Goal: Information Seeking & Learning: Learn about a topic

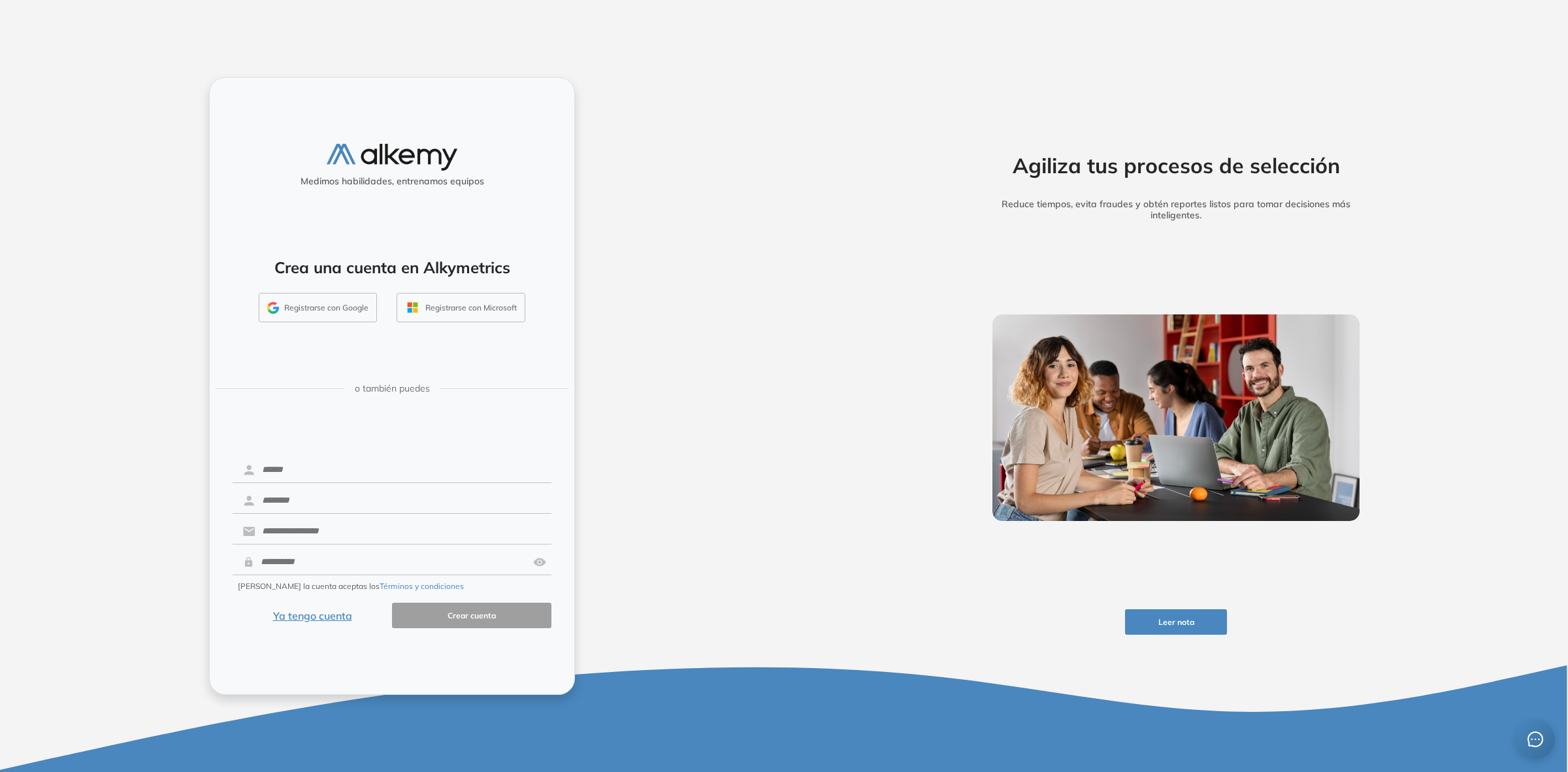
click at [338, 619] on button "Ya tengo cuenta" at bounding box center [312, 615] width 159 height 26
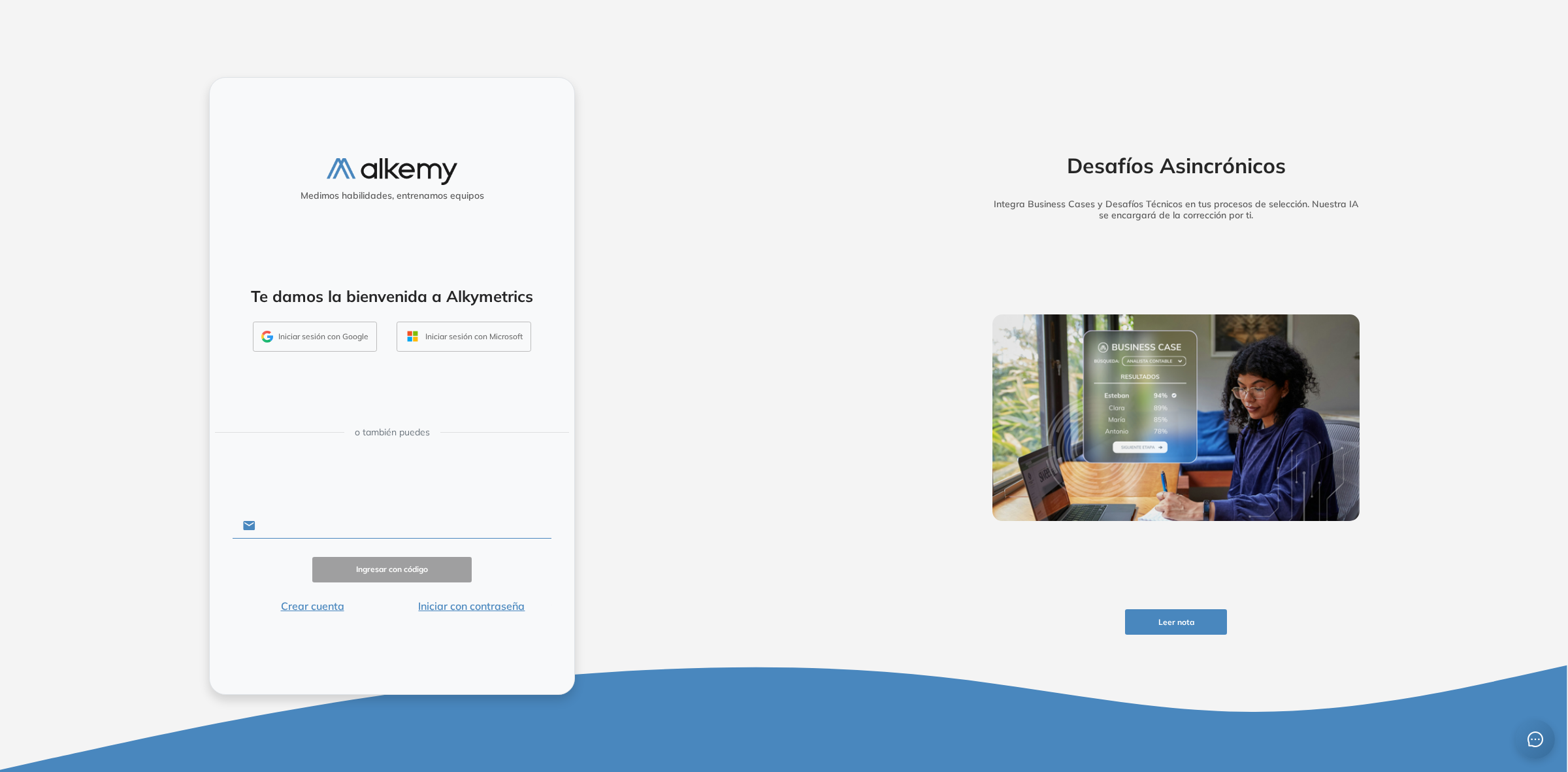
click at [340, 522] on input "text" at bounding box center [404, 525] width 296 height 25
click at [284, 494] on div "Medimos habilidades, entrenamos equipos Te damos la bienvenida a Alkymetrics In…" at bounding box center [392, 385] width 366 height 617
click at [432, 609] on button "Iniciar con contraseña" at bounding box center [471, 606] width 159 height 16
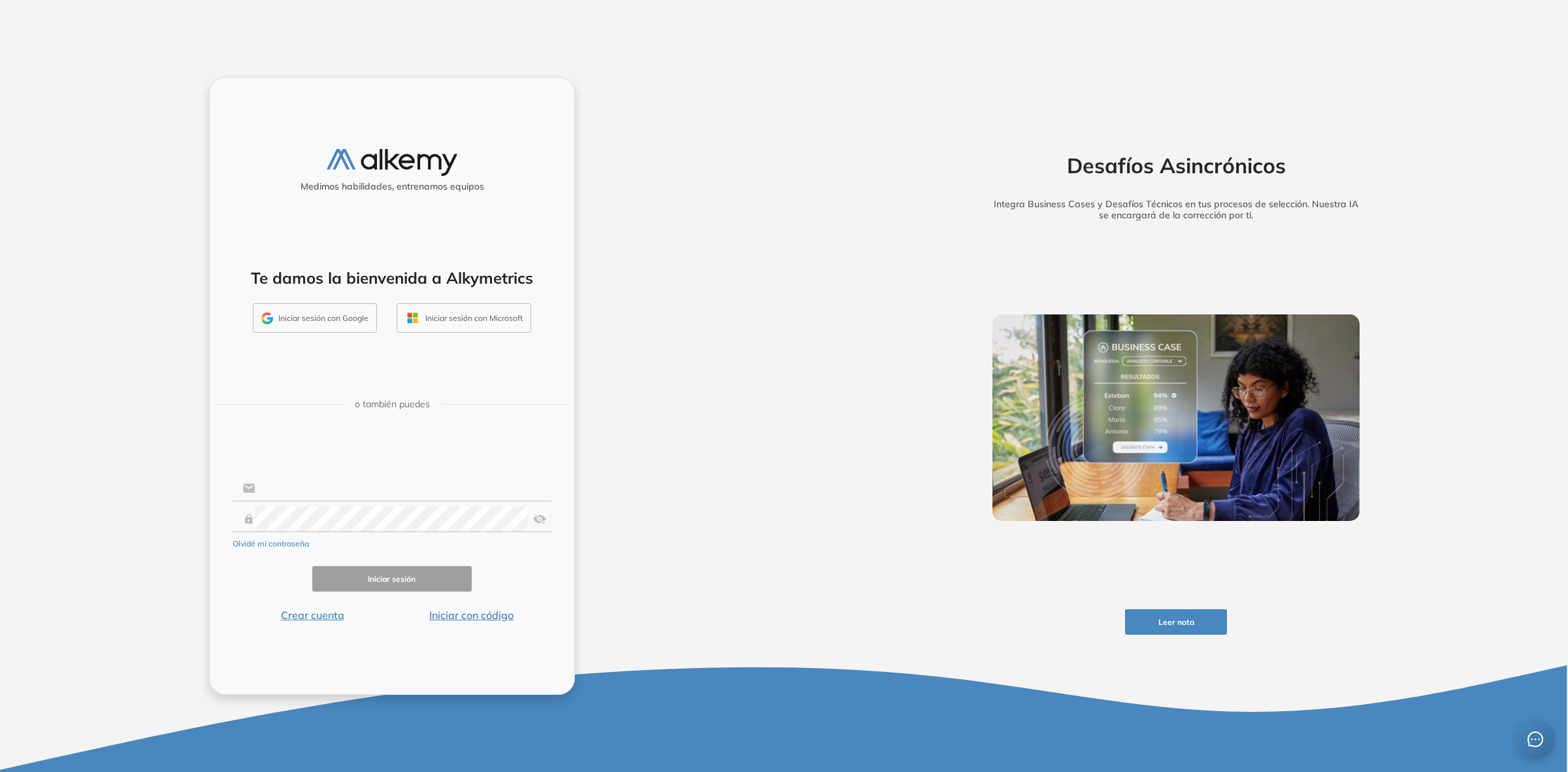
type input "**********"
click at [344, 493] on input "**********" at bounding box center [404, 487] width 296 height 25
click at [362, 570] on button "Iniciar sesión" at bounding box center [392, 579] width 159 height 26
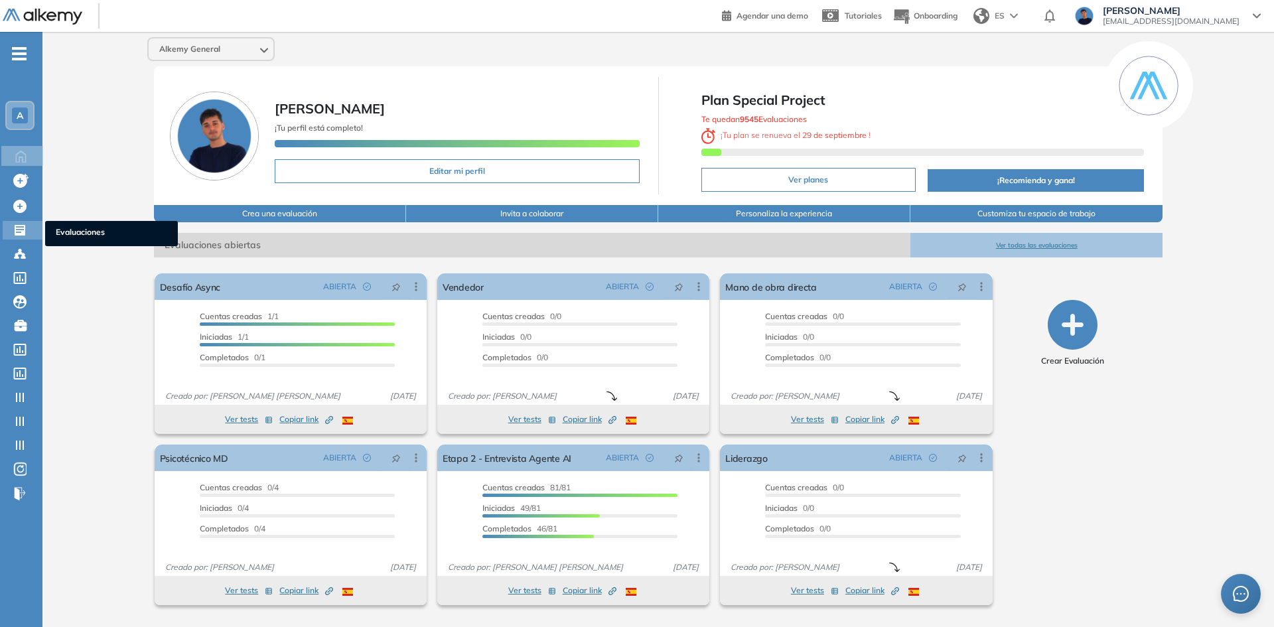
click at [21, 232] on icon at bounding box center [20, 230] width 11 height 11
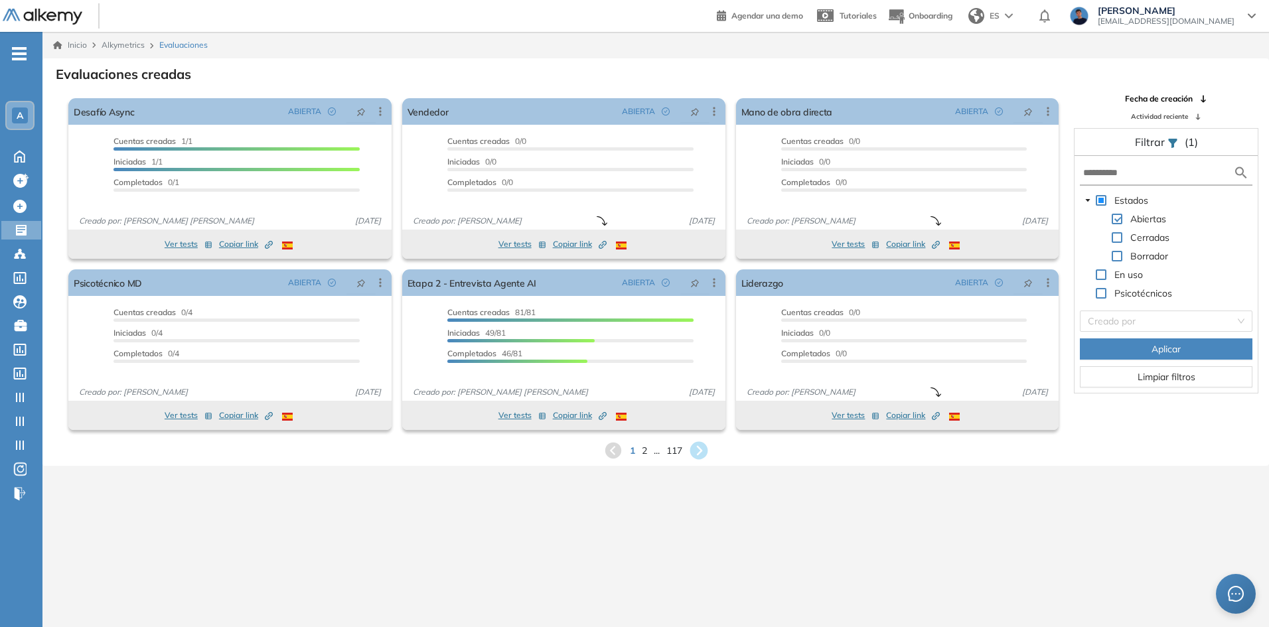
click at [700, 443] on icon at bounding box center [699, 451] width 18 height 18
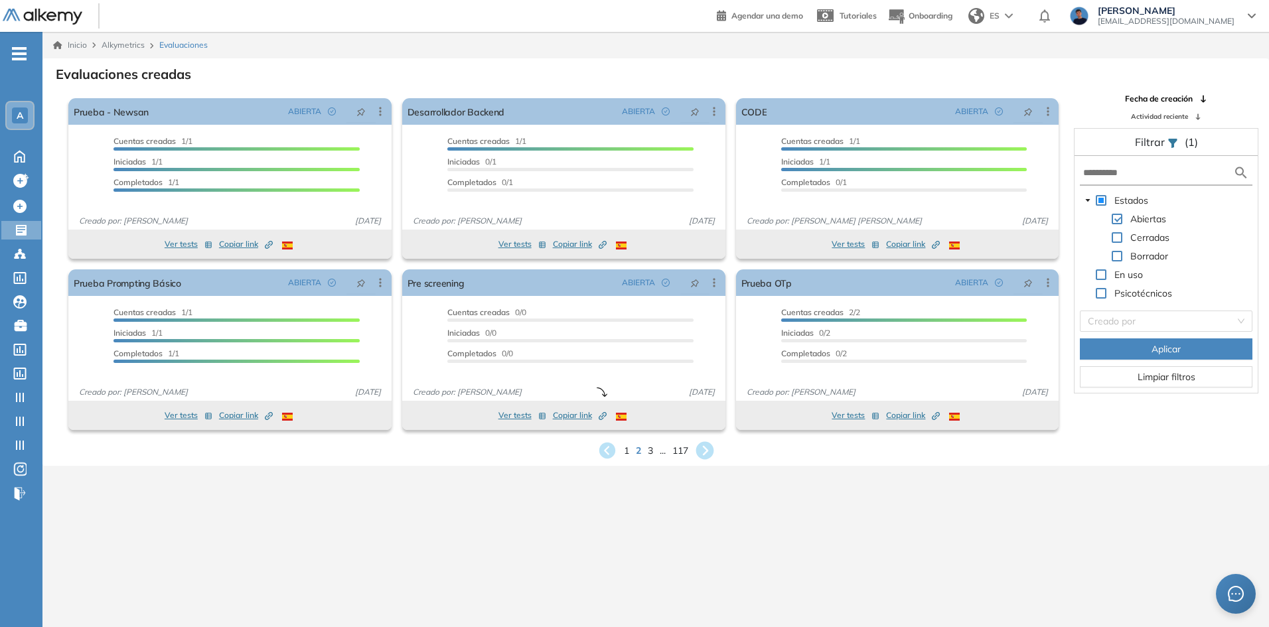
click at [713, 453] on icon at bounding box center [705, 451] width 18 height 18
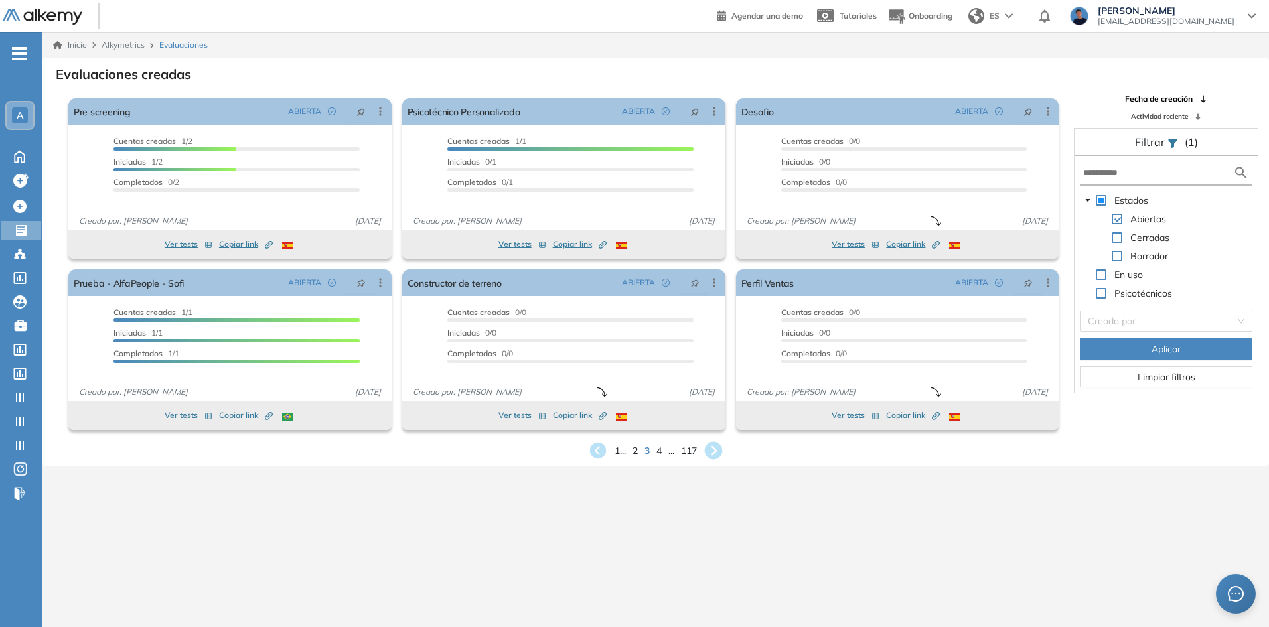
click at [717, 447] on icon at bounding box center [714, 451] width 18 height 18
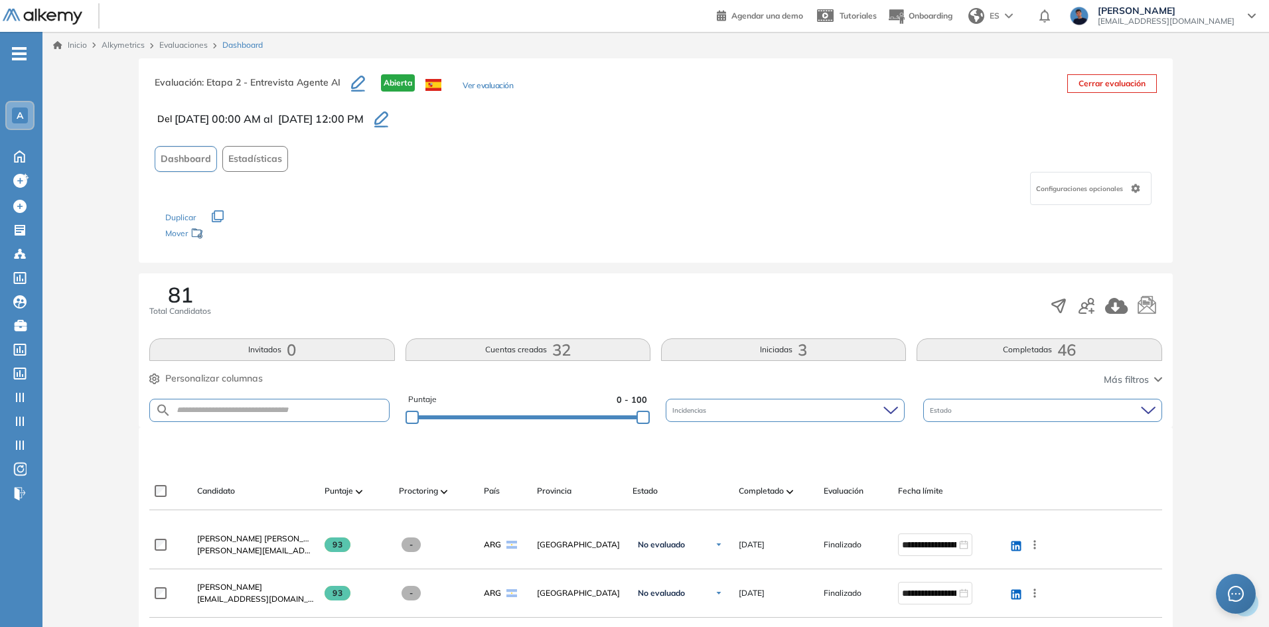
click at [479, 87] on button "Ver evaluación" at bounding box center [488, 87] width 50 height 14
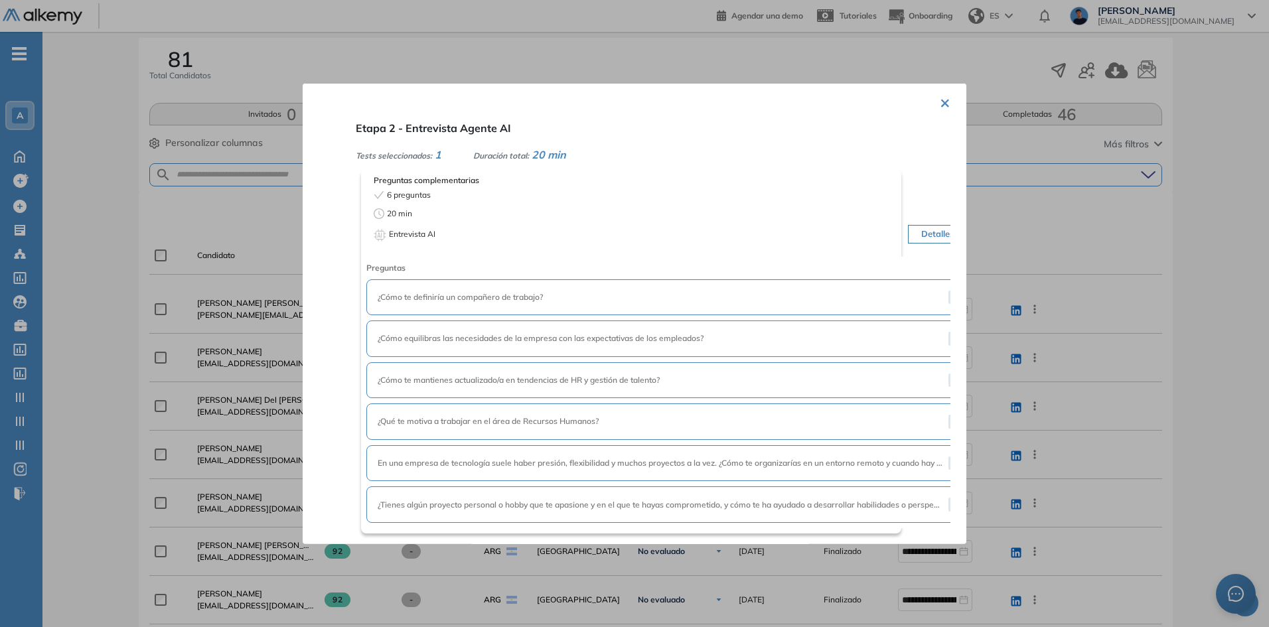
scroll to position [265, 0]
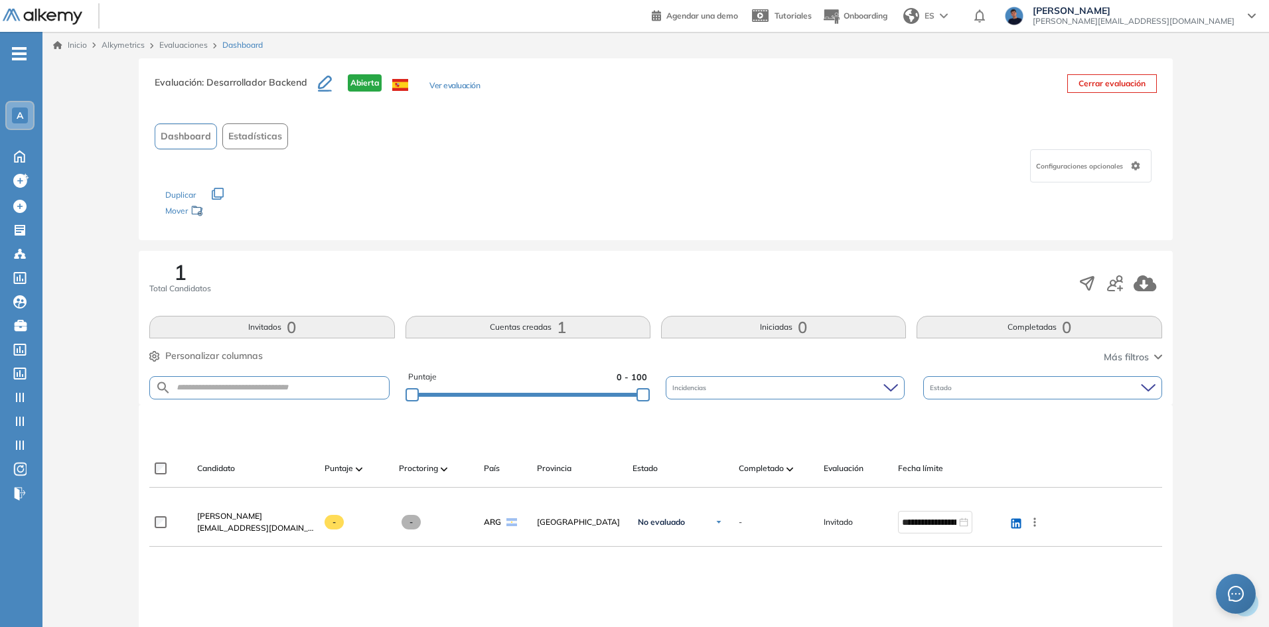
drag, startPoint x: 812, startPoint y: 244, endPoint x: 1096, endPoint y: 4, distance: 372.0
click at [813, 244] on div "Evaluación : Desarrollador Backend Abierta Ver evaluación Cerrar evaluación Das…" at bounding box center [656, 432] width 1216 height 749
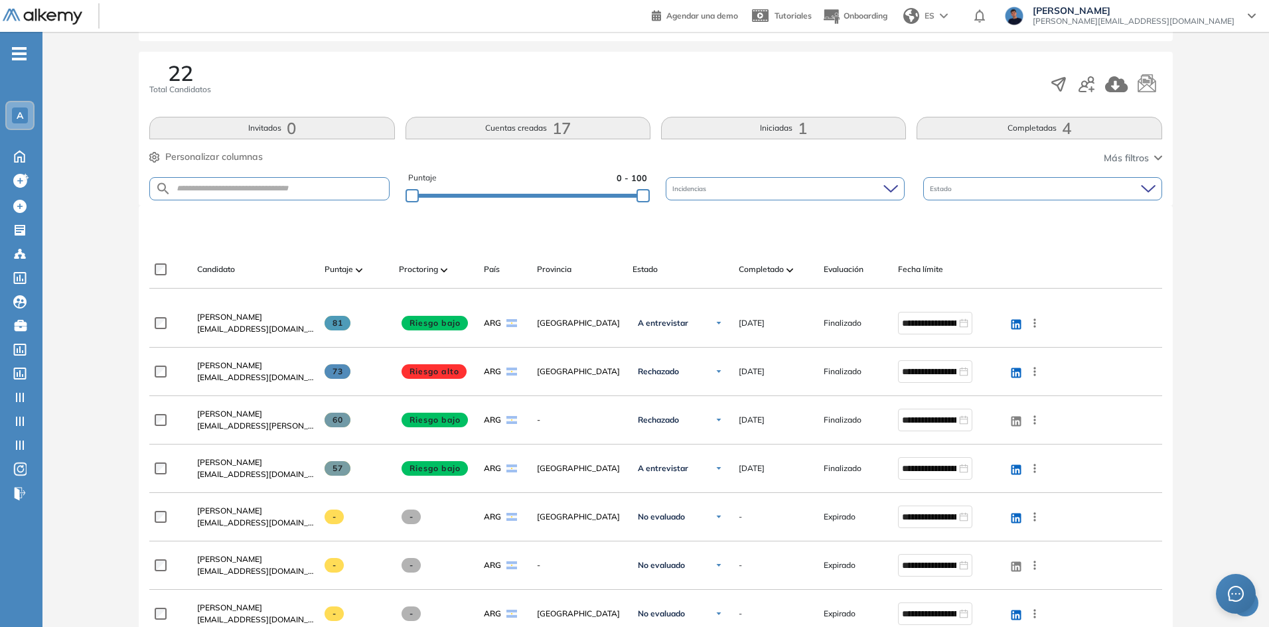
scroll to position [265, 0]
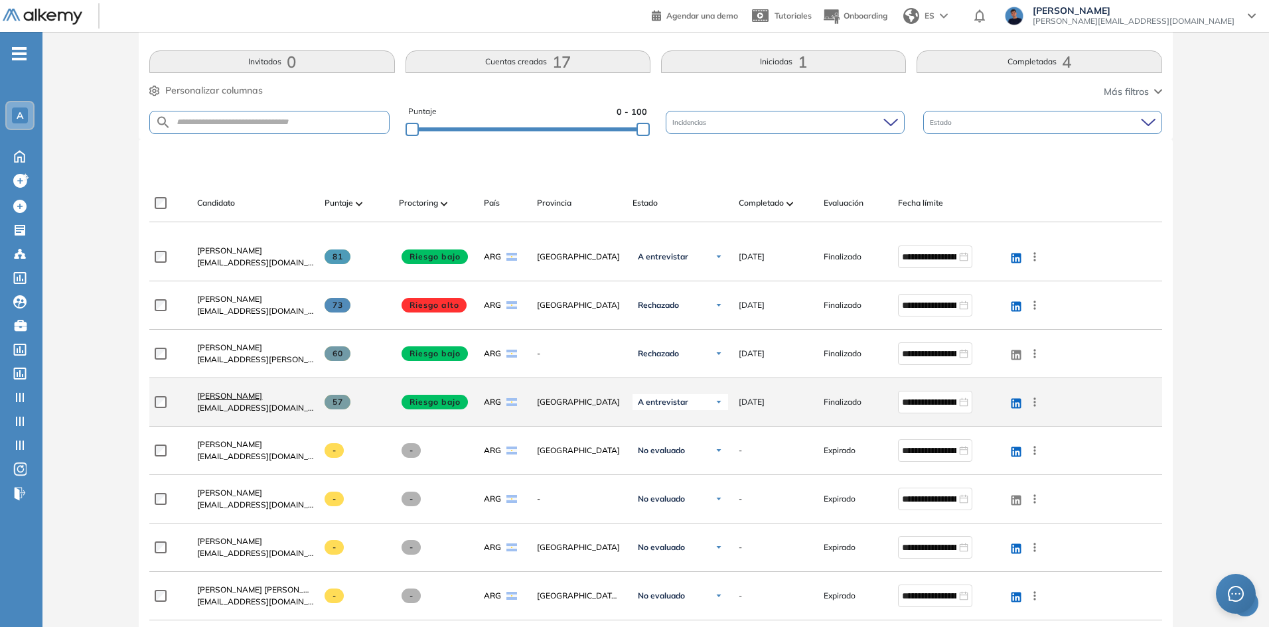
click at [243, 398] on span "[PERSON_NAME]" at bounding box center [229, 396] width 65 height 10
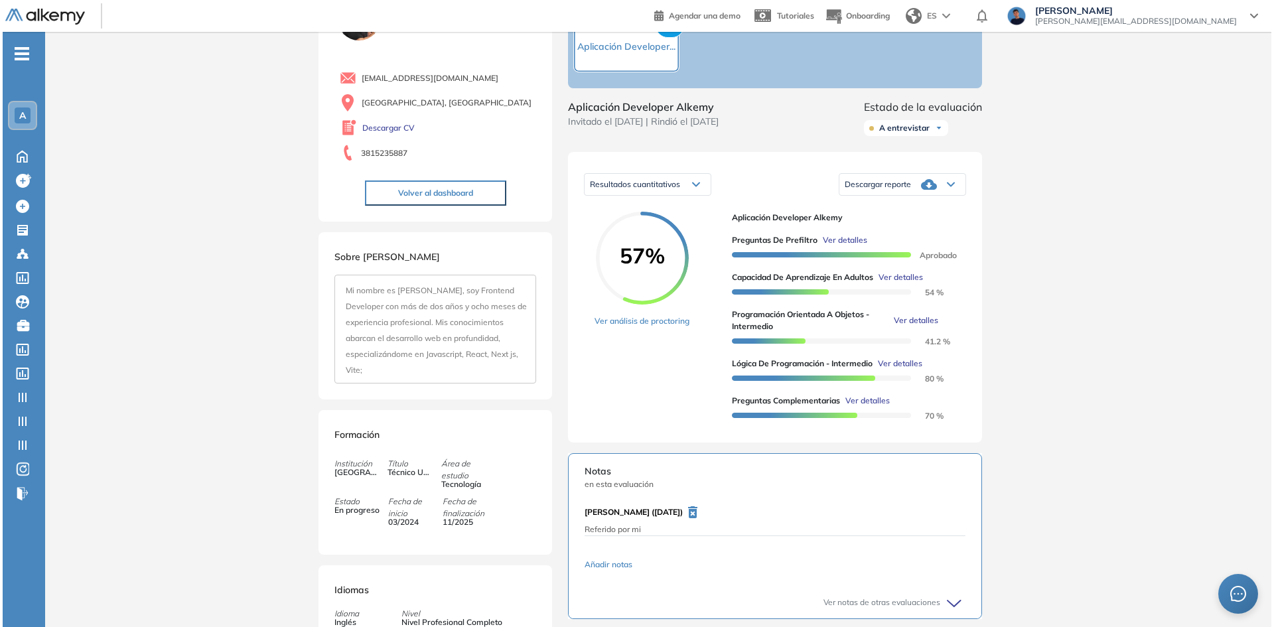
scroll to position [60, 0]
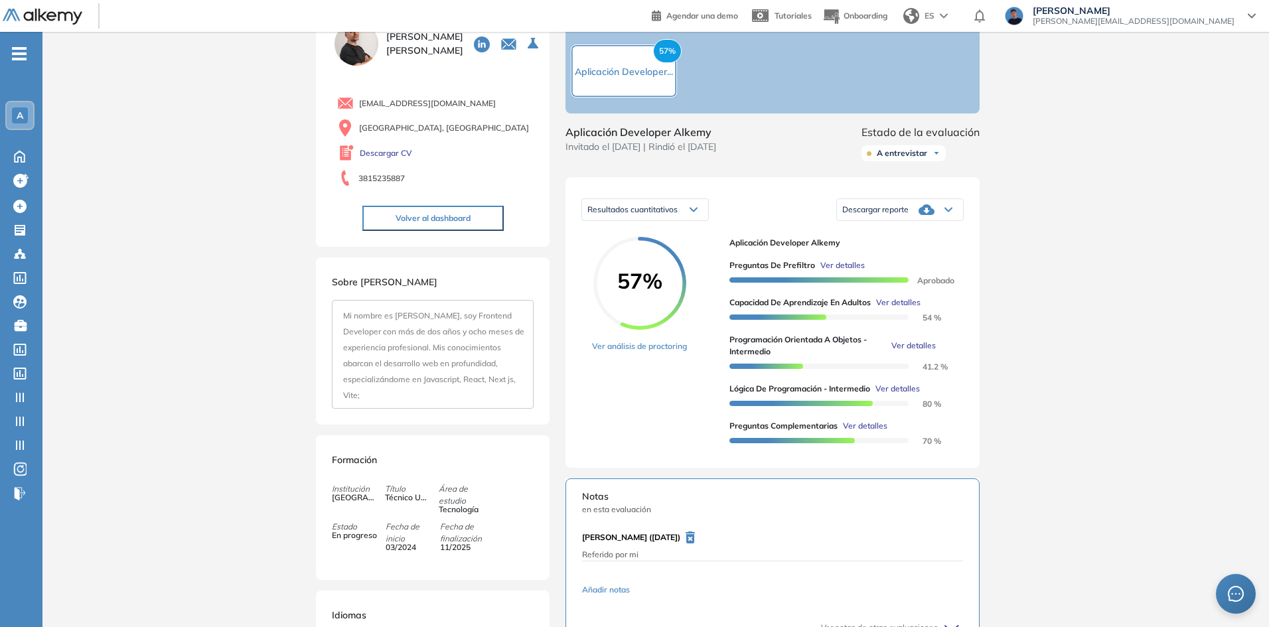
click at [686, 220] on div "Resultados cuantitativos" at bounding box center [645, 209] width 126 height 21
click at [634, 267] on span "Resultados relativos" at bounding box center [622, 262] width 68 height 10
click at [919, 352] on span "Ver detalles" at bounding box center [913, 346] width 44 height 12
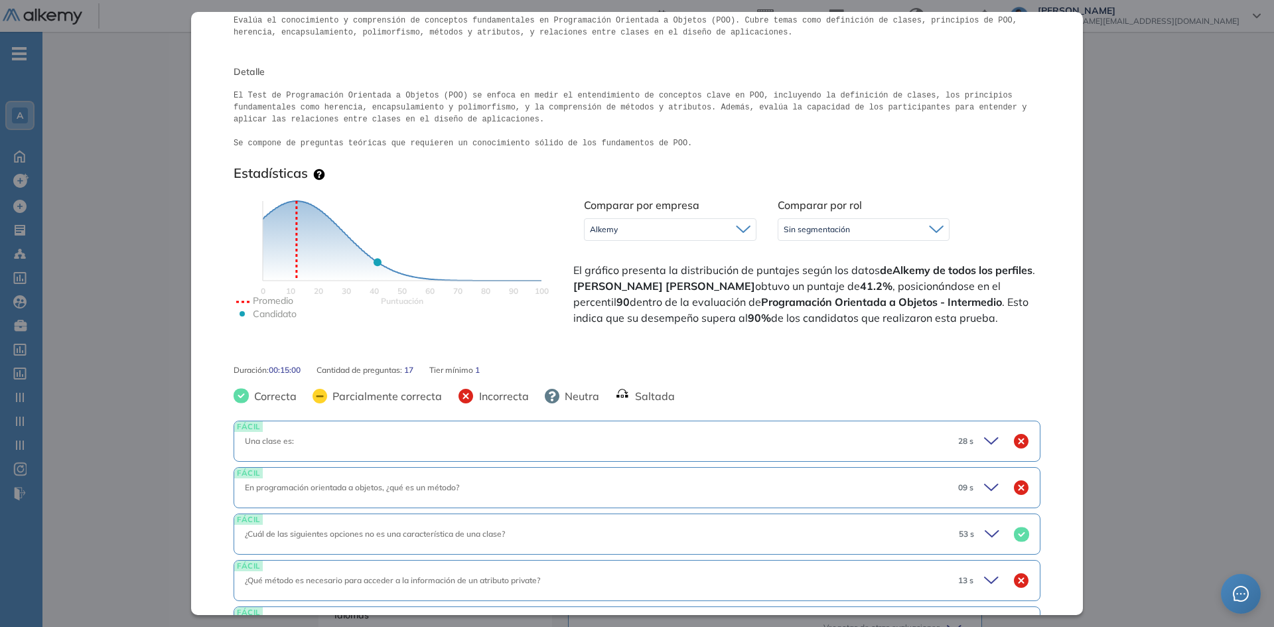
scroll to position [66, 0]
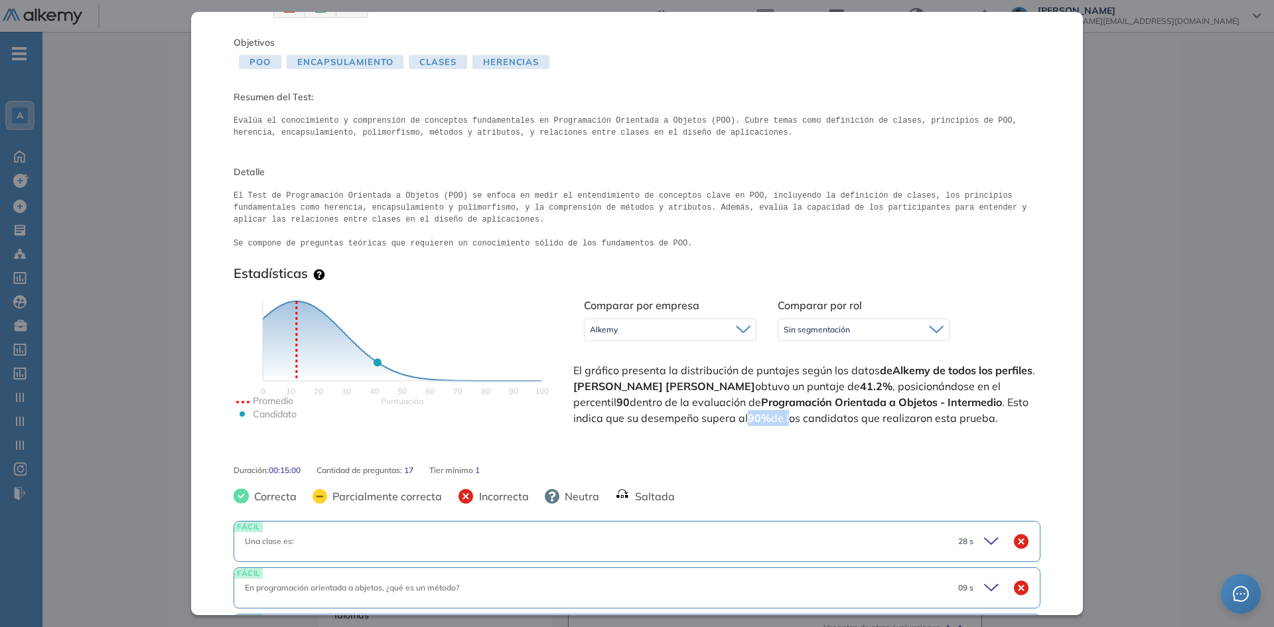
drag, startPoint x: 696, startPoint y: 417, endPoint x: 748, endPoint y: 418, distance: 51.8
click at [723, 417] on span "El gráfico presenta la distribución de puntajes según los datos de Alkemy de to…" at bounding box center [805, 394] width 465 height 64
click at [753, 418] on span "El gráfico presenta la distribución de puntajes según los datos de Alkemy de to…" at bounding box center [805, 394] width 465 height 64
click at [721, 324] on div "Alkemy" at bounding box center [670, 329] width 171 height 21
click at [646, 359] on li "Sin segmentación" at bounding box center [621, 358] width 61 height 13
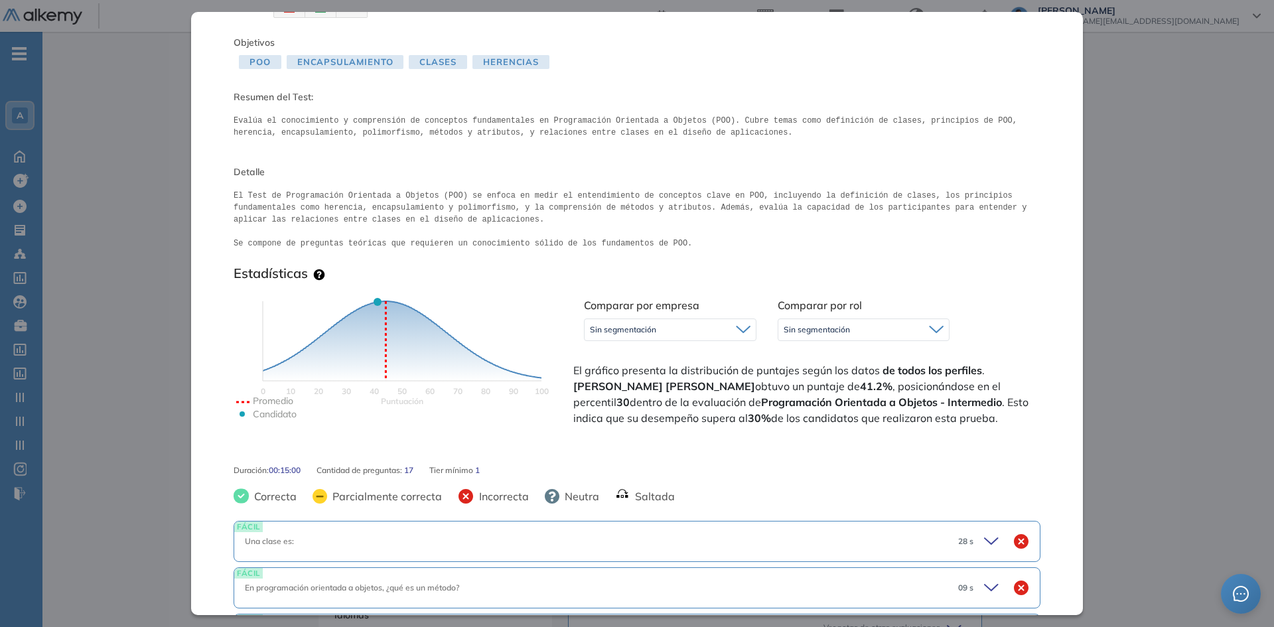
click at [808, 332] on span "Sin segmentación" at bounding box center [817, 330] width 66 height 11
click at [810, 356] on li "Tecnología" at bounding box center [803, 358] width 37 height 13
click at [668, 333] on div "Sin segmentación" at bounding box center [670, 329] width 171 height 21
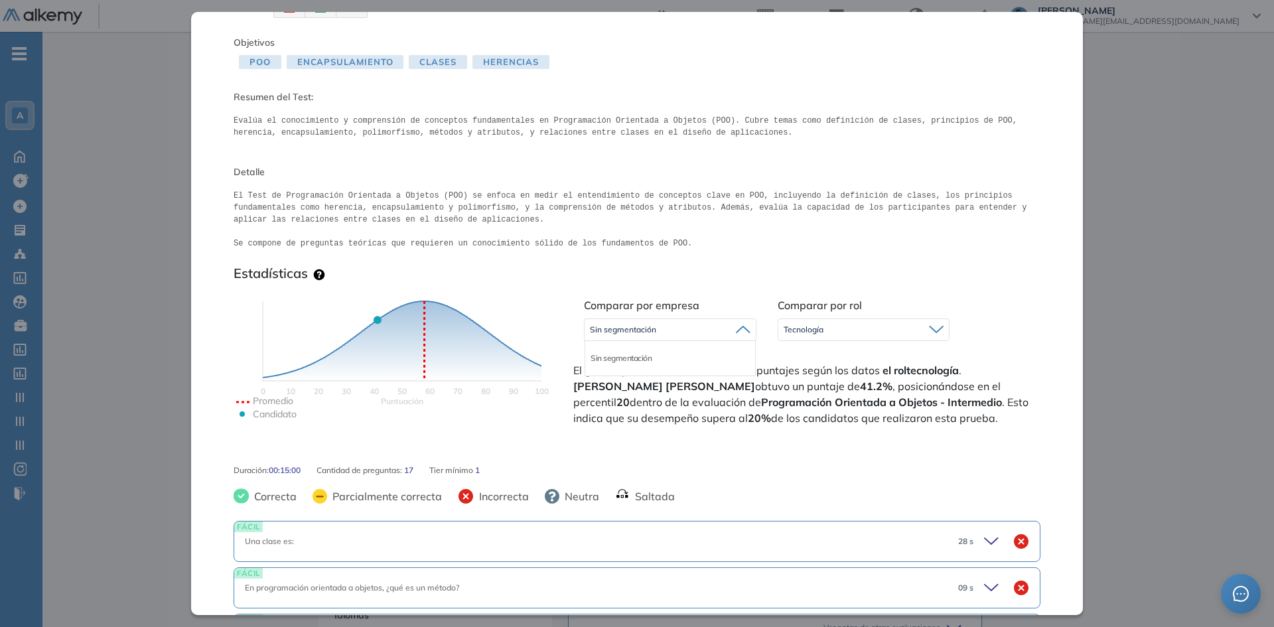
click at [656, 333] on div "Sin segmentación" at bounding box center [670, 329] width 171 height 21
click at [803, 329] on span "Tecnología" at bounding box center [804, 330] width 40 height 11
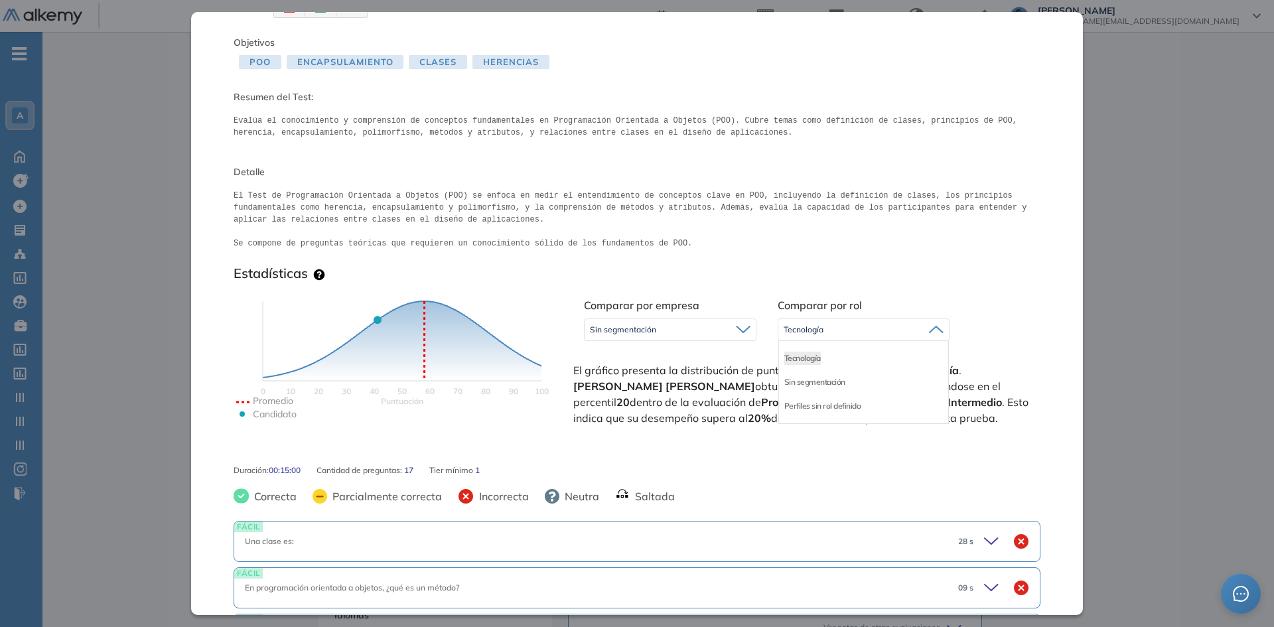
click at [812, 325] on span "Tecnología" at bounding box center [804, 330] width 40 height 11
click at [700, 324] on div "Sin segmentación" at bounding box center [670, 329] width 171 height 21
click at [806, 325] on span "Tecnología" at bounding box center [804, 330] width 40 height 11
click at [803, 354] on li "Tecnología" at bounding box center [803, 358] width 37 height 13
click at [702, 331] on div "Sin segmentación" at bounding box center [670, 329] width 171 height 21
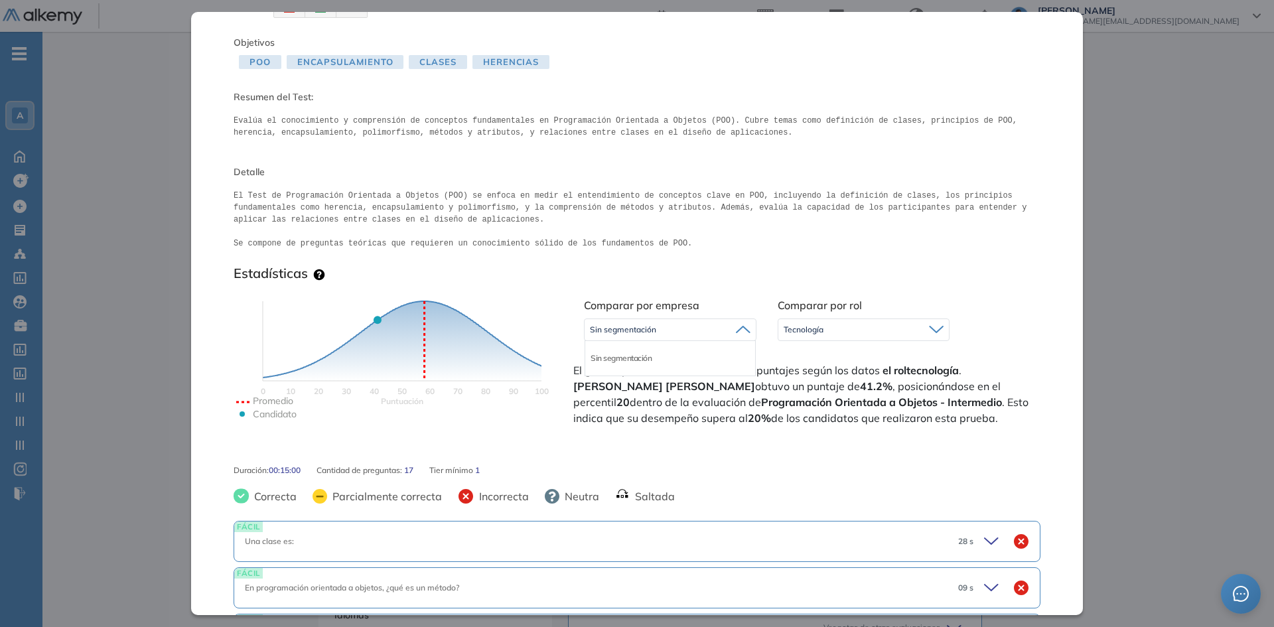
drag, startPoint x: 650, startPoint y: 361, endPoint x: 641, endPoint y: 359, distance: 8.9
click at [649, 361] on li "Sin segmentación" at bounding box center [621, 358] width 61 height 13
click at [801, 333] on span "Tecnología" at bounding box center [804, 330] width 40 height 11
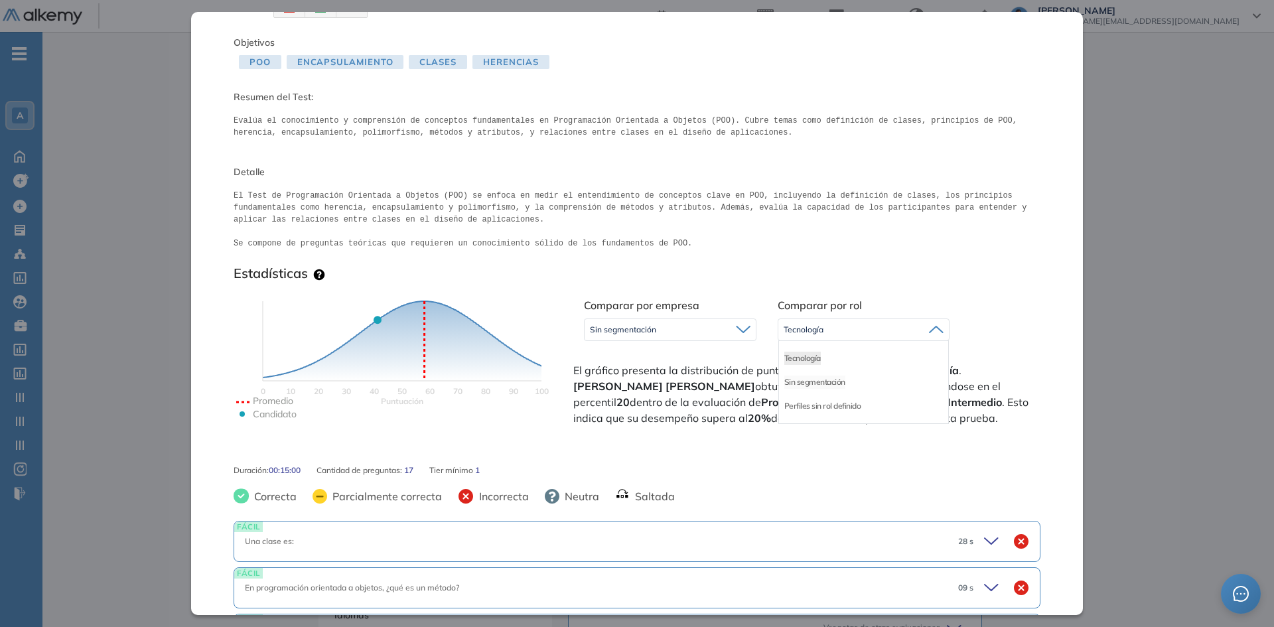
click at [802, 383] on li "Sin segmentación" at bounding box center [815, 382] width 61 height 13
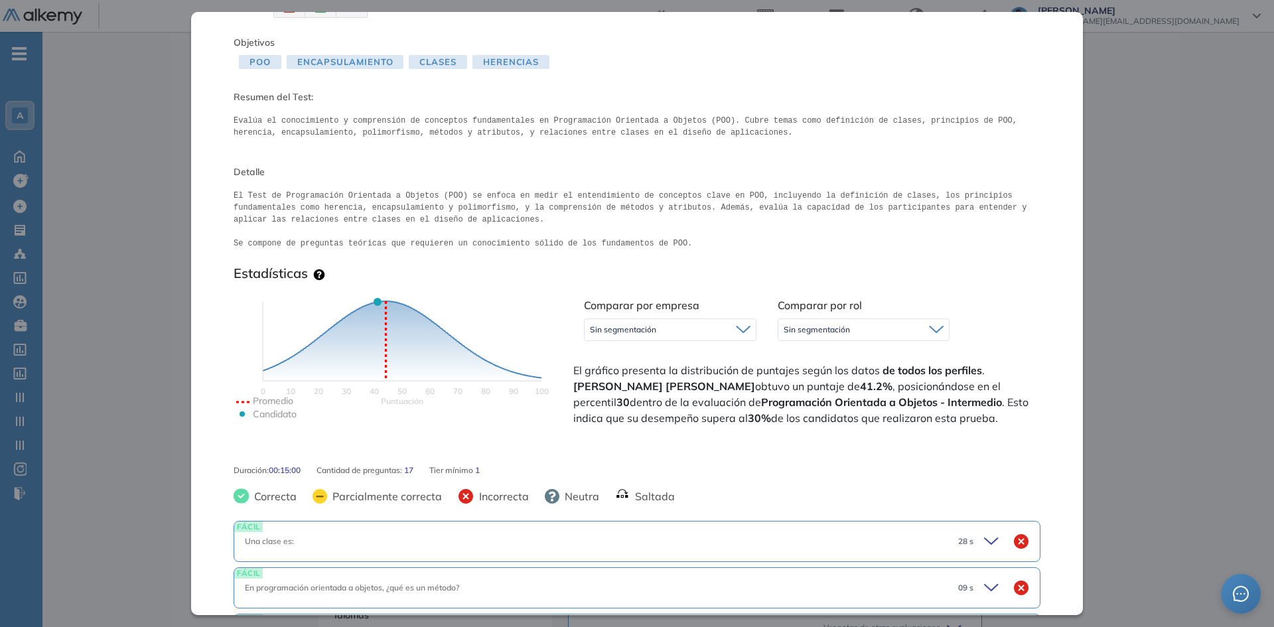
click at [802, 332] on span "Sin segmentación" at bounding box center [817, 330] width 66 height 11
click at [621, 315] on div "Sin segmentación Sin segmentación Alkemy" at bounding box center [670, 329] width 173 height 33
click at [635, 329] on span "Sin segmentación" at bounding box center [623, 330] width 66 height 11
click at [611, 381] on li "Alkemy" at bounding box center [604, 382] width 26 height 13
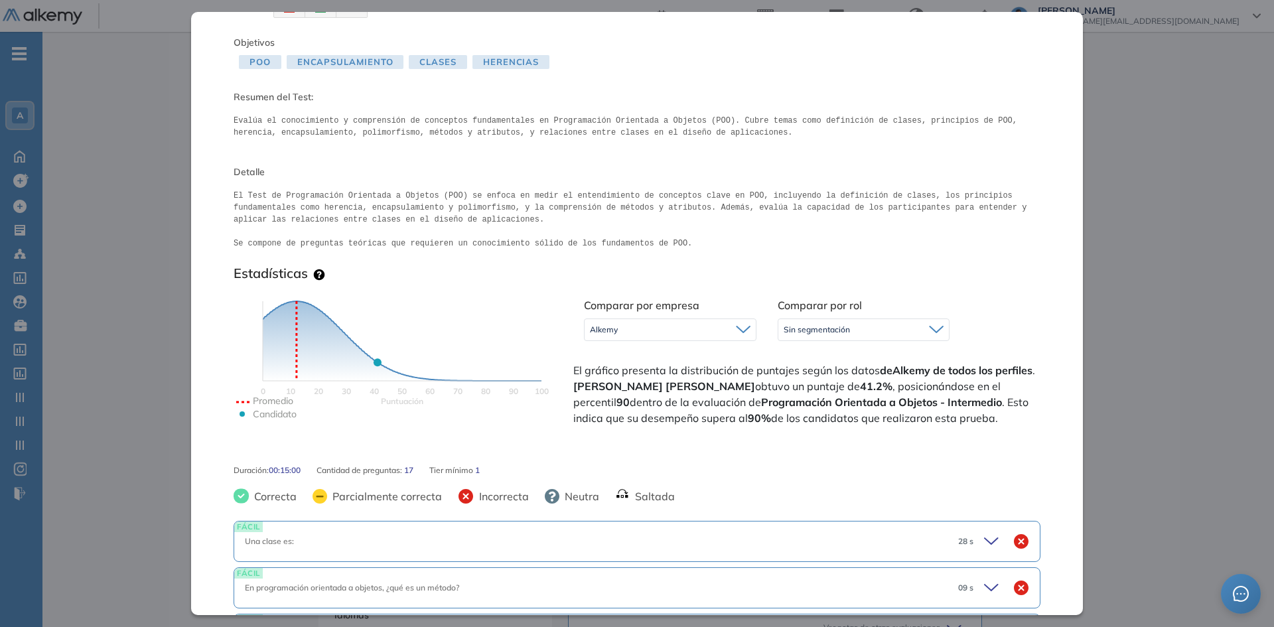
click at [786, 328] on span "Sin segmentación" at bounding box center [817, 330] width 66 height 11
click at [806, 382] on li "Perfiles sin rol definido" at bounding box center [823, 382] width 77 height 13
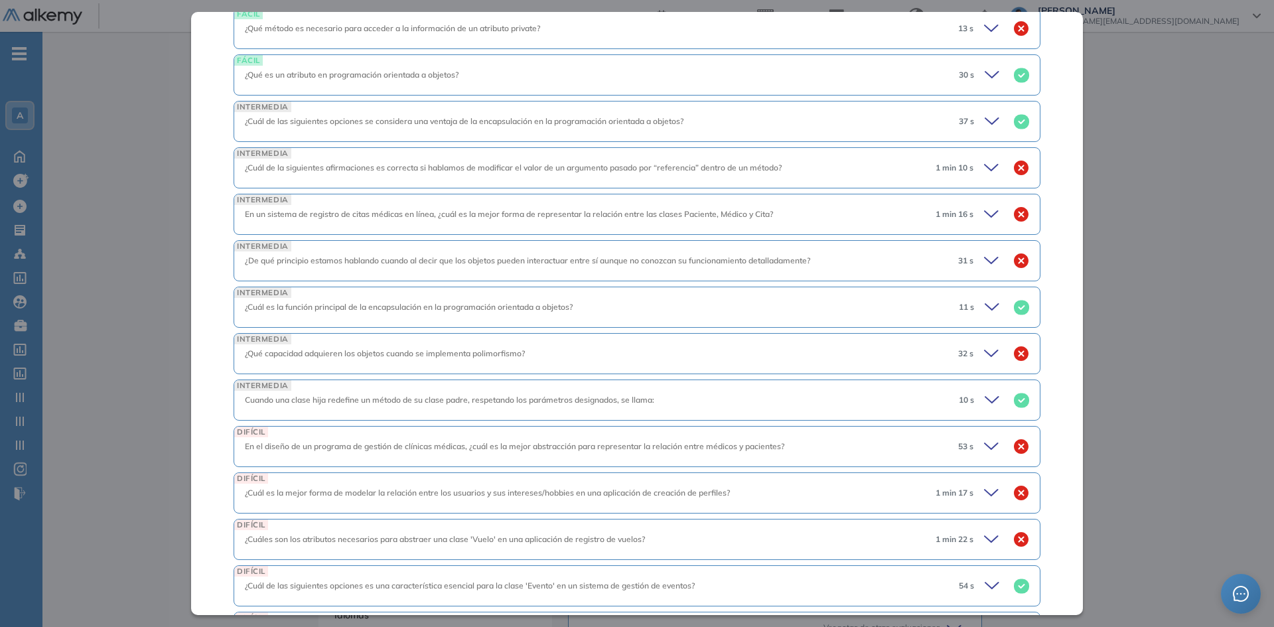
scroll to position [730, 0]
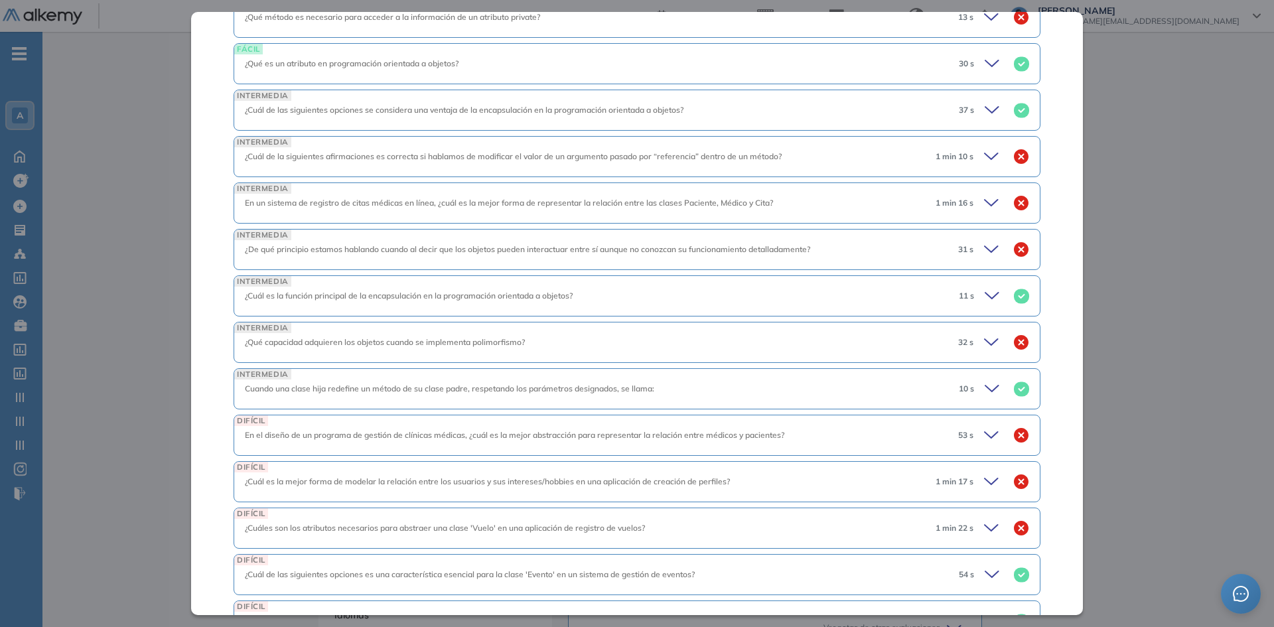
click at [804, 349] on div "INTERMEDIA ¿Qué capacidad adquieren los objetos cuando se implementa polimorfis…" at bounding box center [637, 342] width 807 height 41
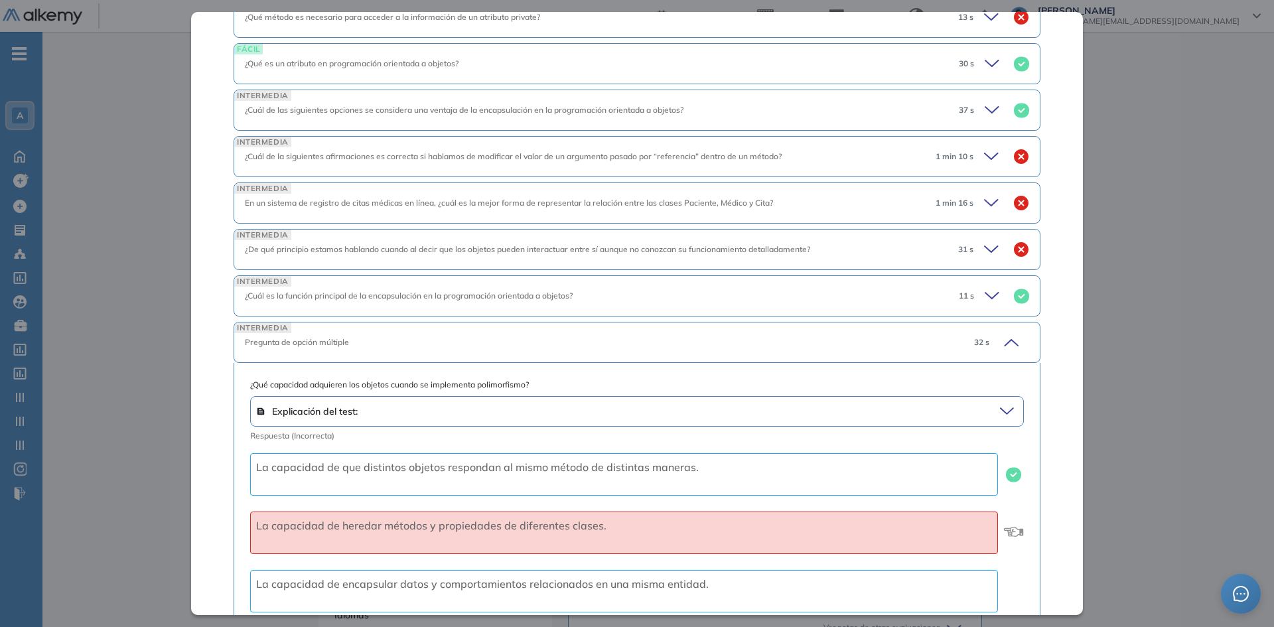
click at [818, 354] on div "INTERMEDIA Pregunta de opción múltiple 32 s" at bounding box center [637, 342] width 807 height 41
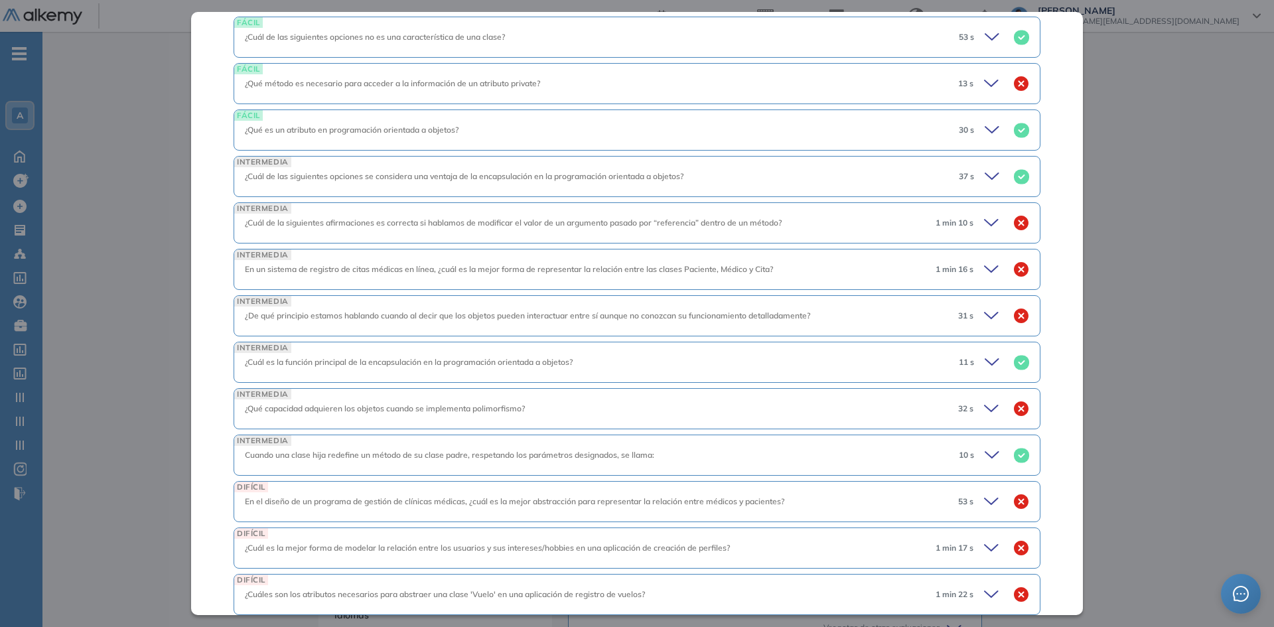
scroll to position [811, 0]
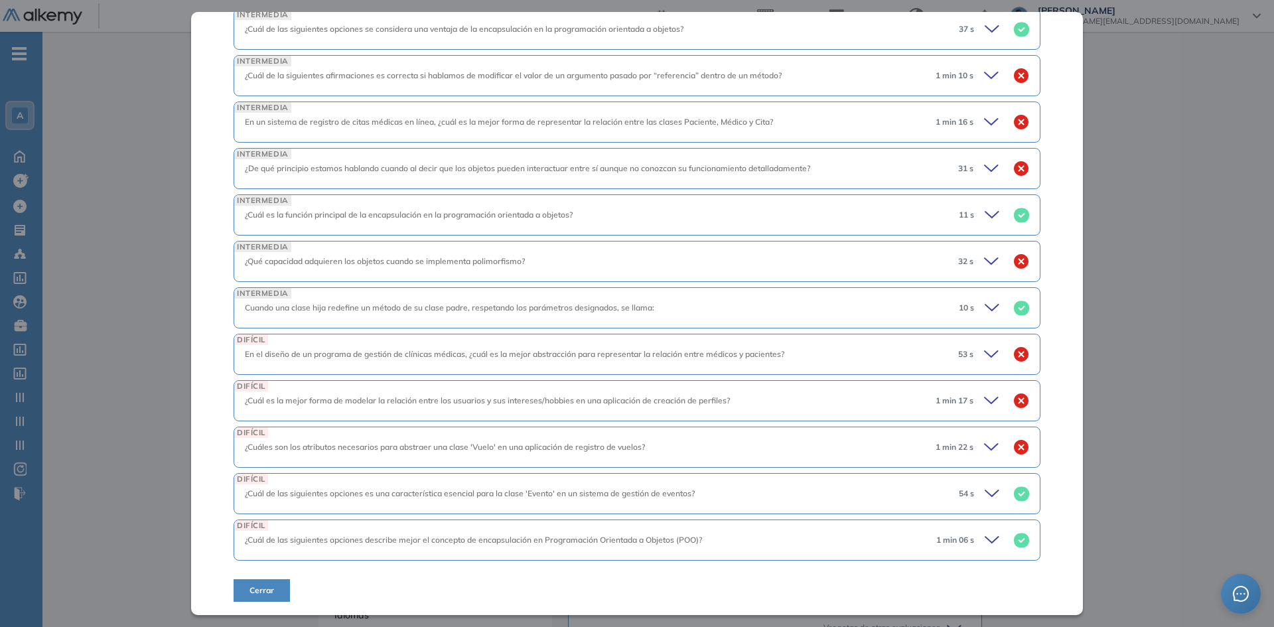
click at [747, 446] on div "¿Cuáles son los atributos necesarios para abstraer una clase 'Vuelo' en una apl…" at bounding box center [585, 447] width 680 height 12
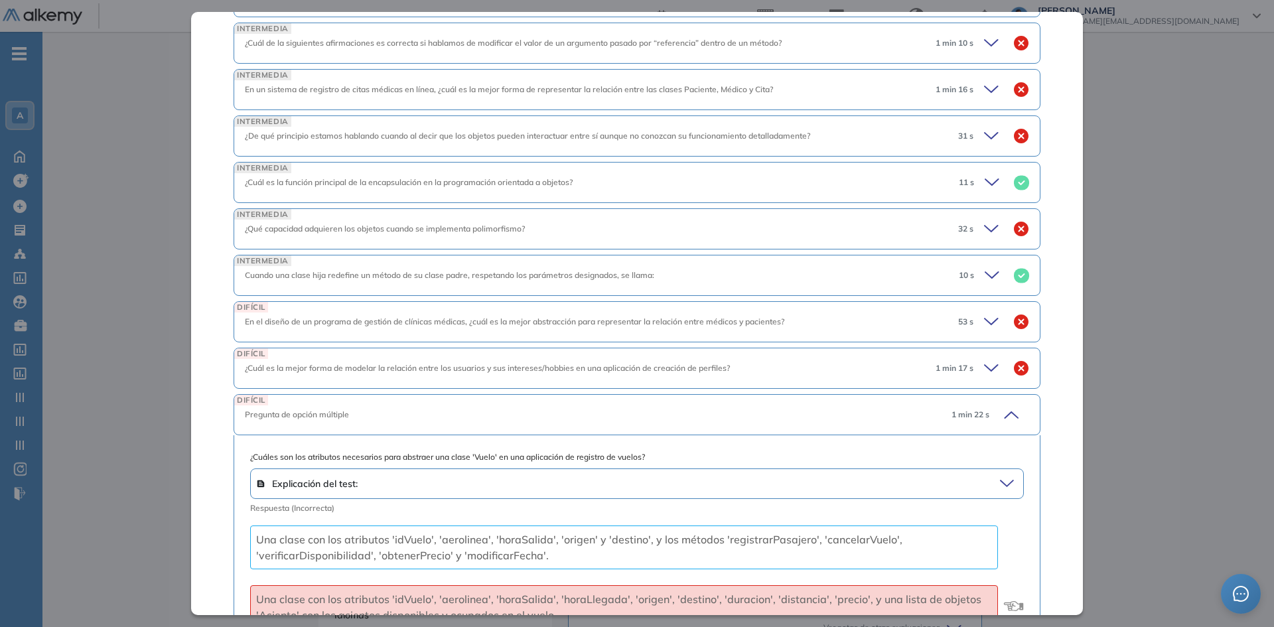
scroll to position [1010, 0]
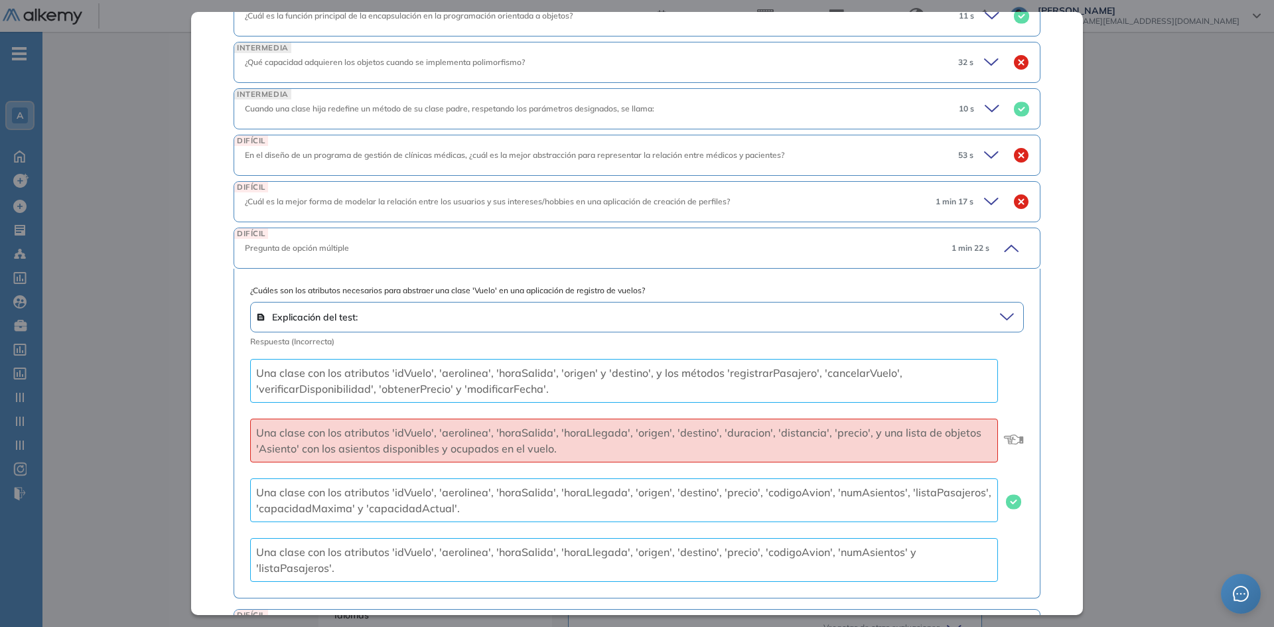
click at [777, 244] on div "Pregunta de opción múltiple" at bounding box center [593, 248] width 696 height 12
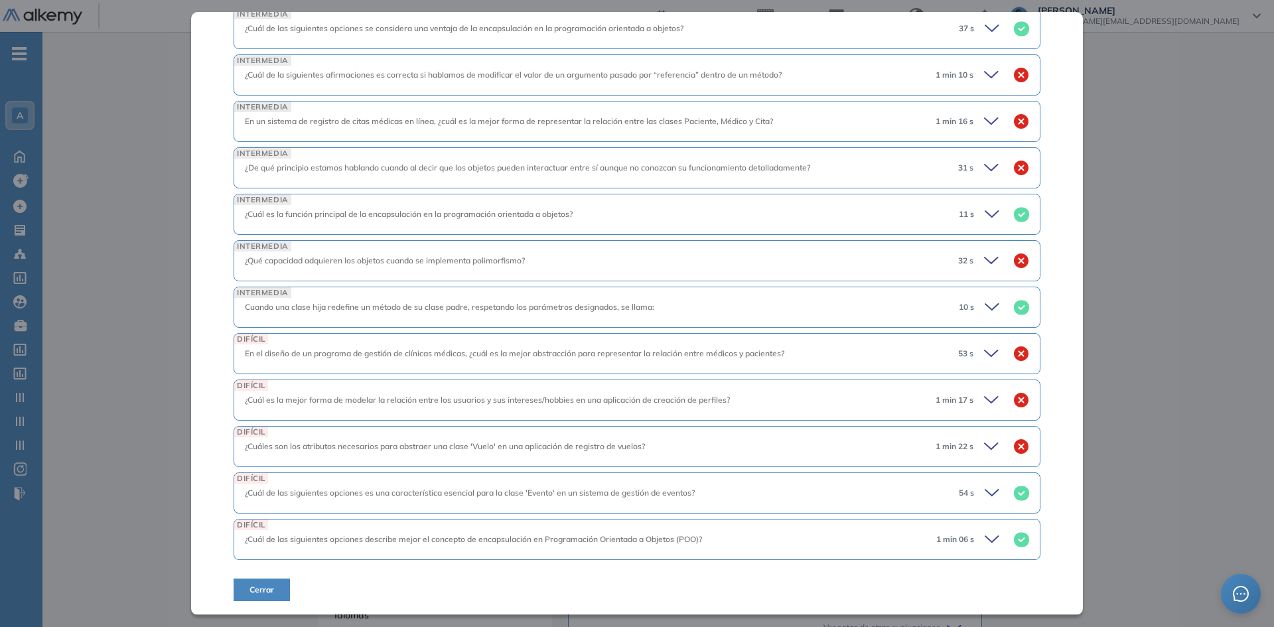
scroll to position [812, 0]
click at [668, 349] on span "En el diseño de un programa de gestión de clínicas médicas, ¿cuál es la mejor a…" at bounding box center [515, 353] width 540 height 10
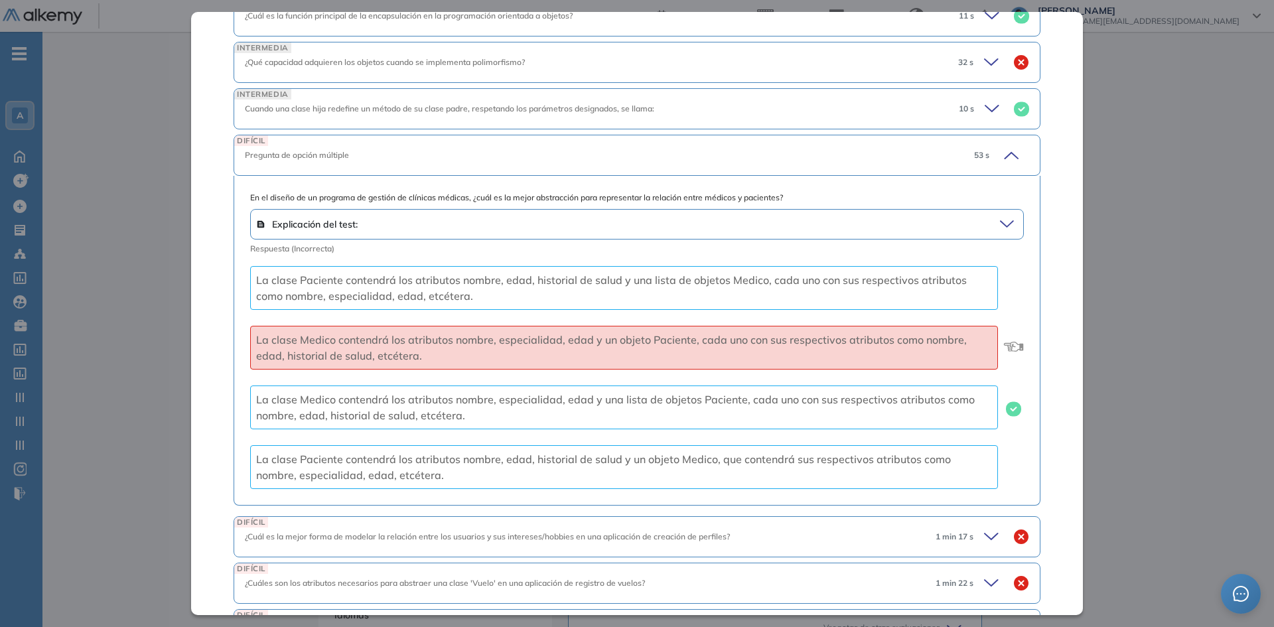
click at [560, 165] on div "DIFÍCIL Pregunta de opción múltiple 53 s" at bounding box center [637, 155] width 807 height 41
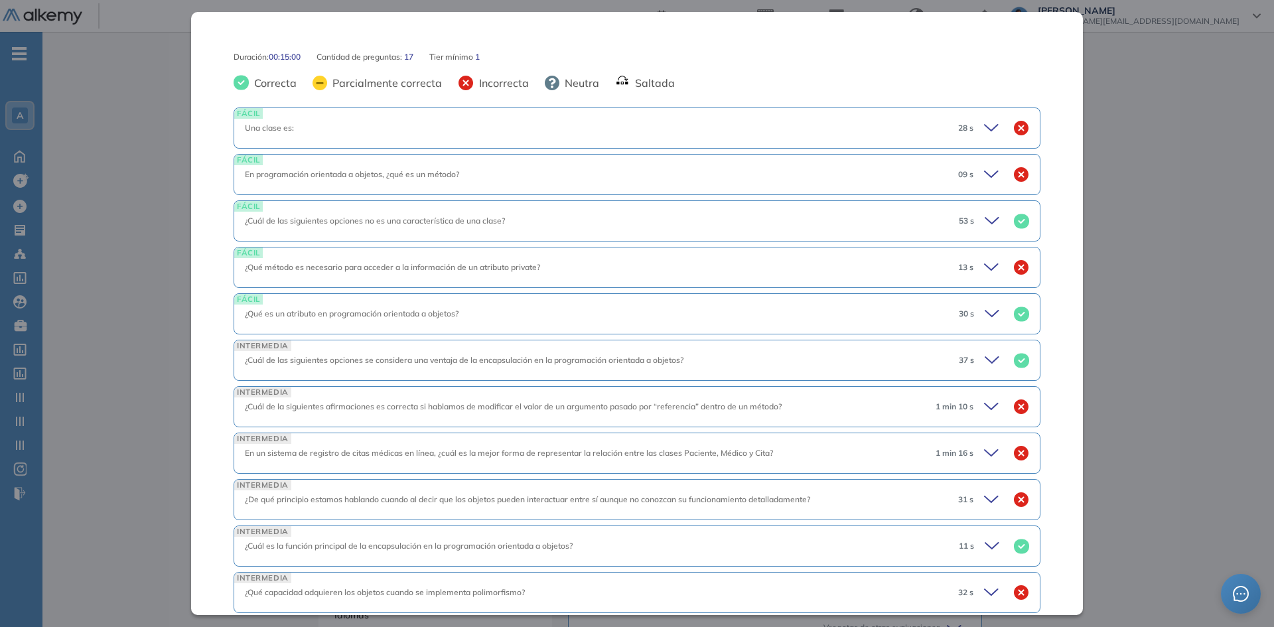
scroll to position [347, 0]
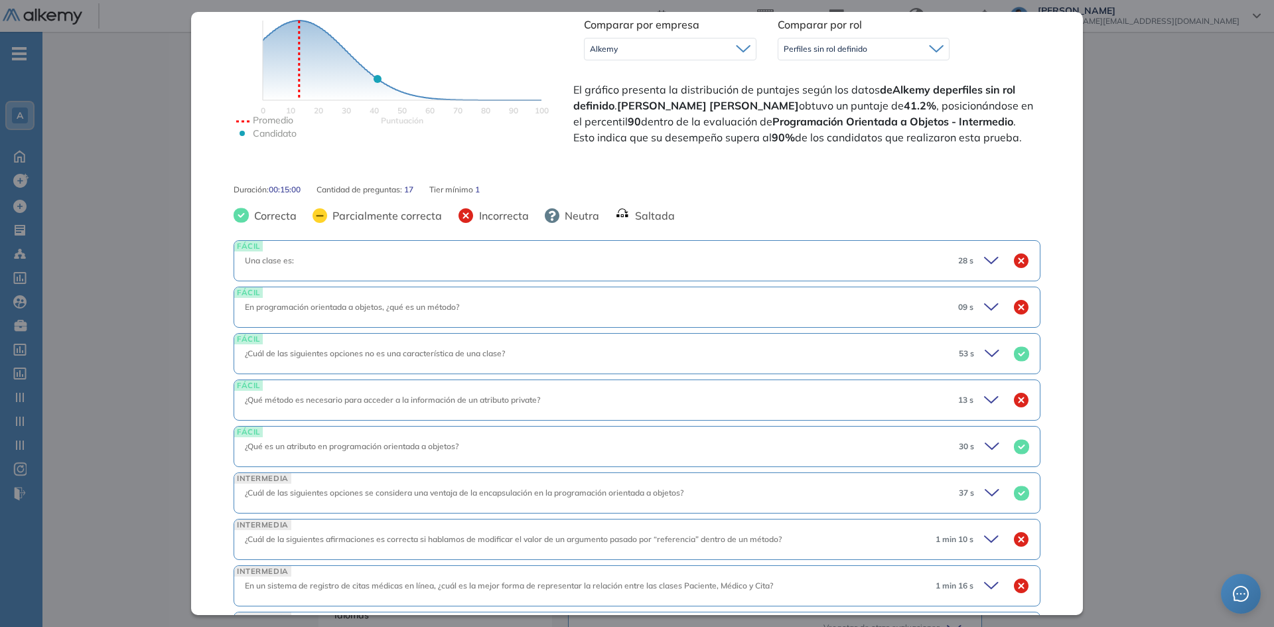
click at [526, 265] on div "Una clase es:" at bounding box center [596, 261] width 703 height 12
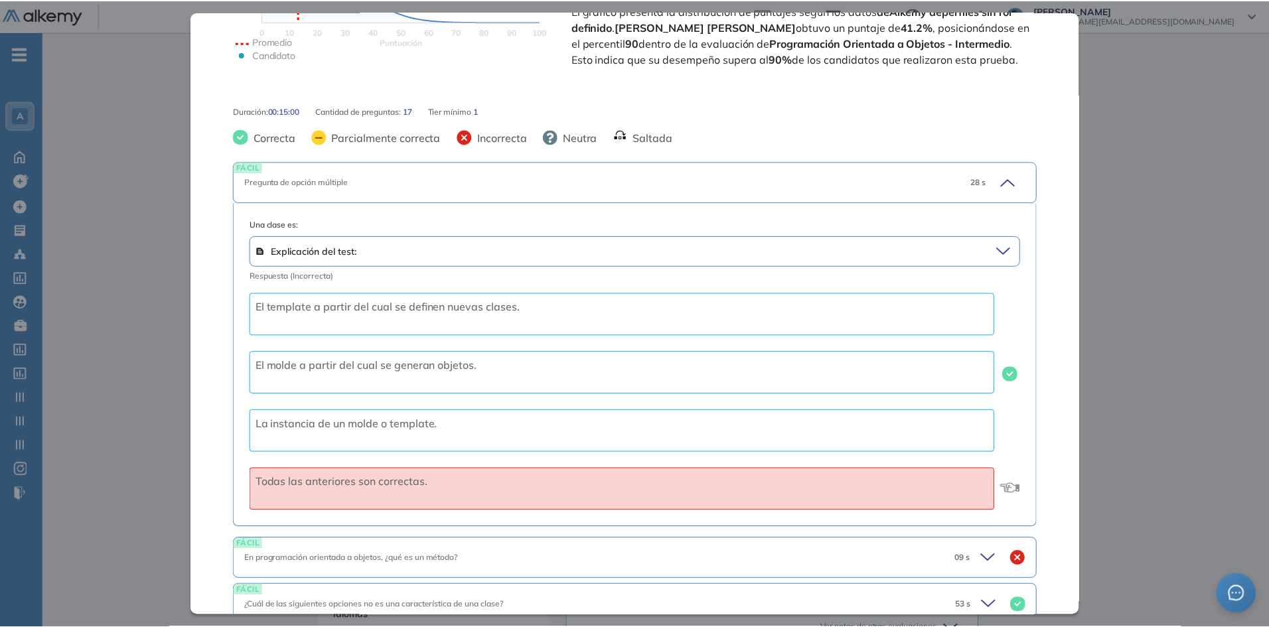
scroll to position [413, 0]
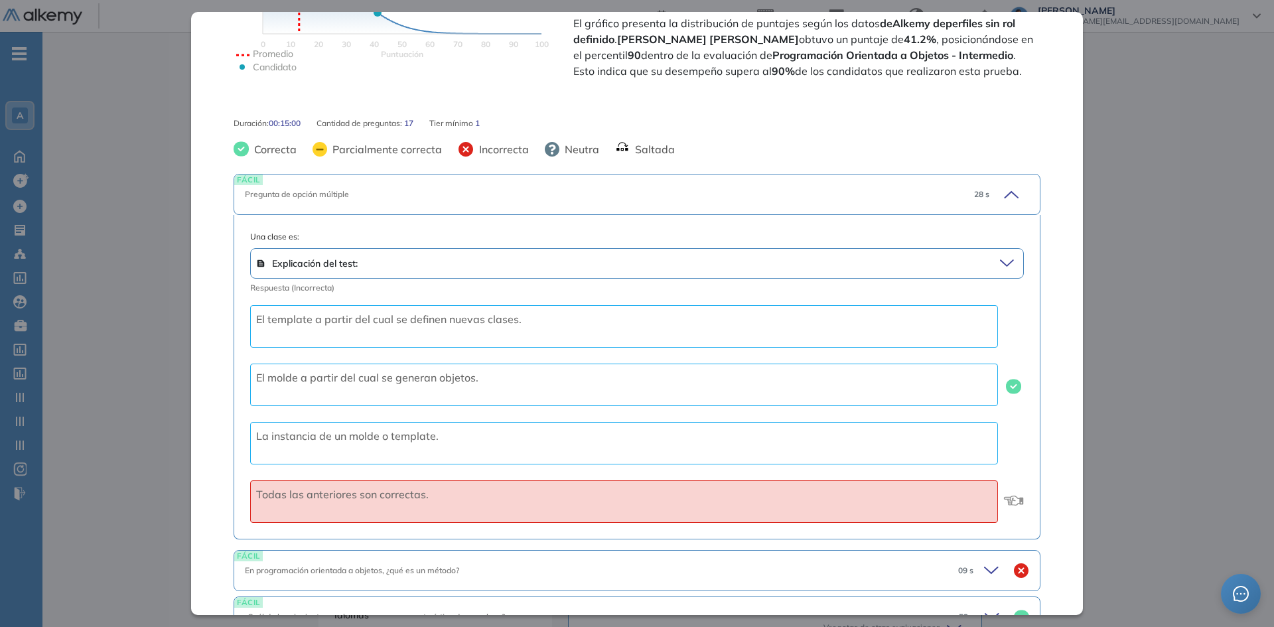
click at [124, 321] on div "Inicio Alkymetrics Evaluaciones Dashboard Candidato Programación Orientada a Ob…" at bounding box center [658, 444] width 1232 height 946
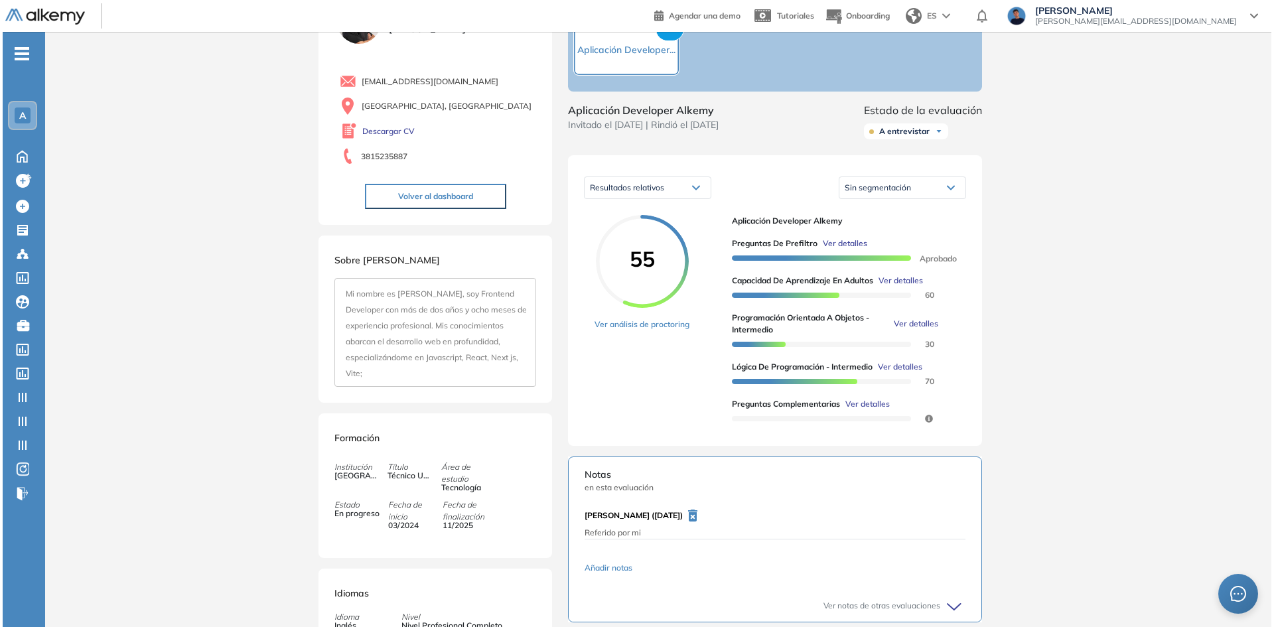
scroll to position [127, 0]
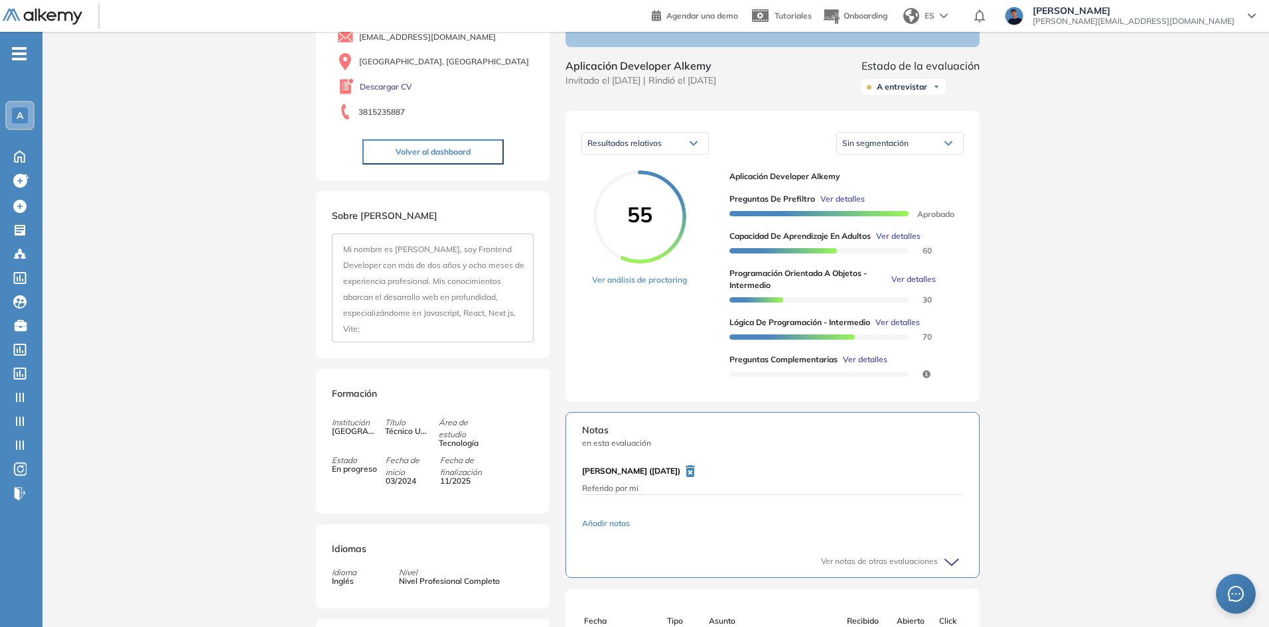
click at [842, 366] on button "Ver detalles" at bounding box center [863, 360] width 50 height 12
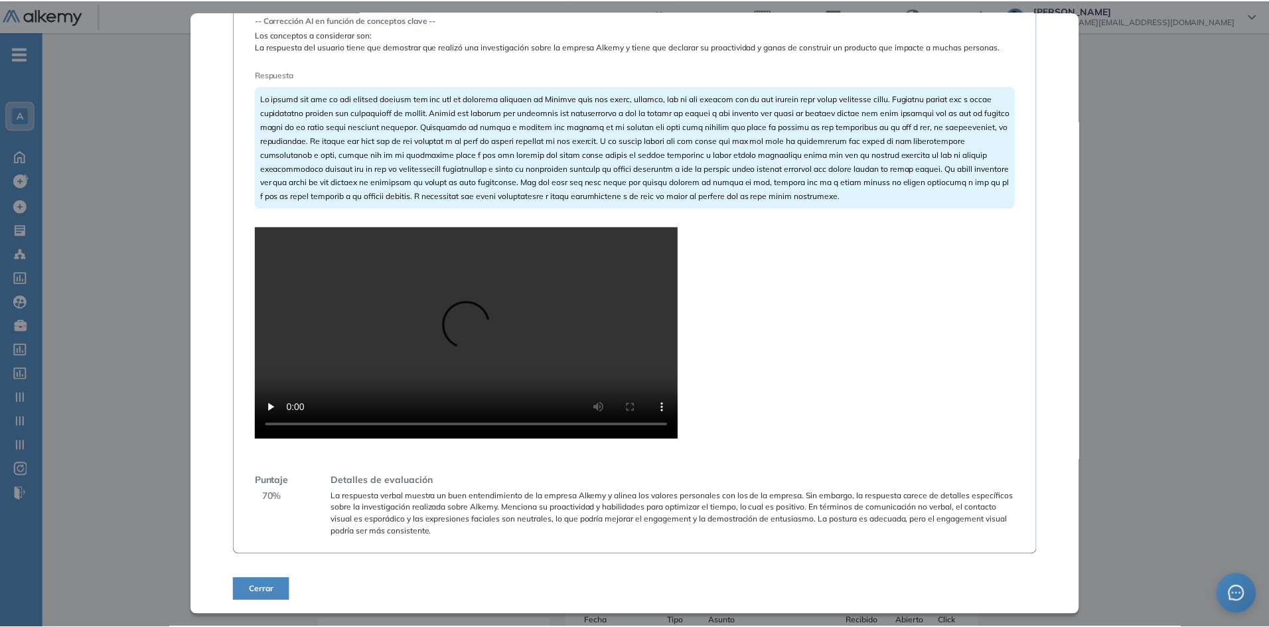
scroll to position [335, 0]
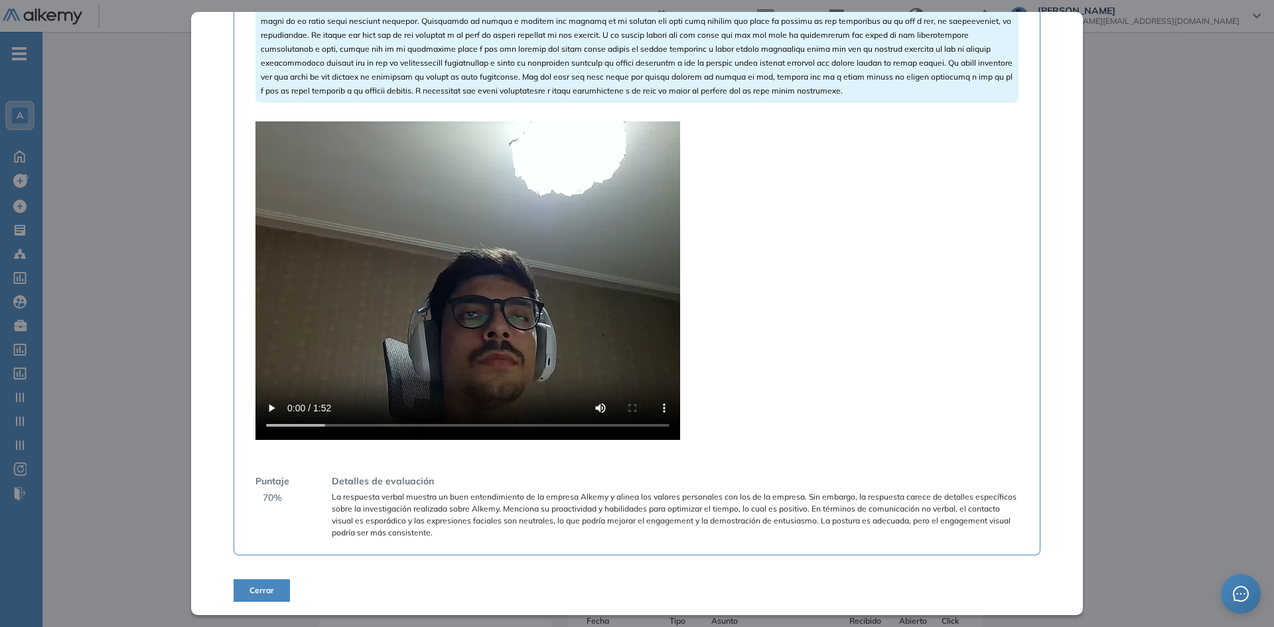
click at [481, 331] on video at bounding box center [468, 280] width 425 height 319
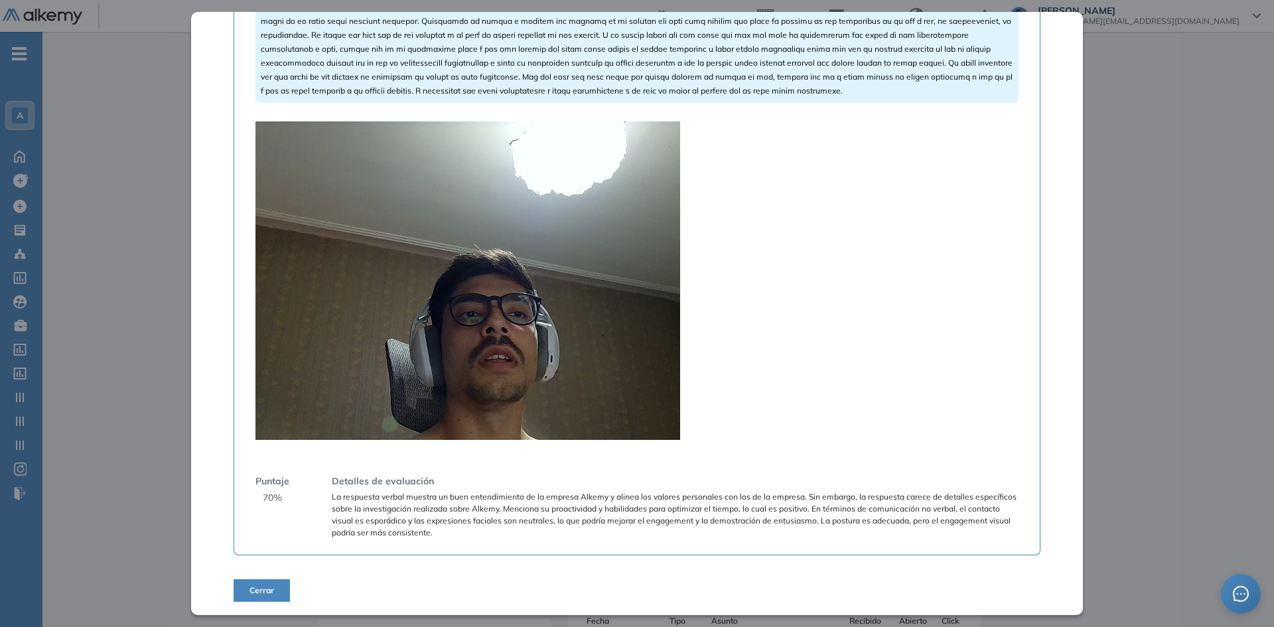
click at [535, 339] on video at bounding box center [468, 280] width 425 height 319
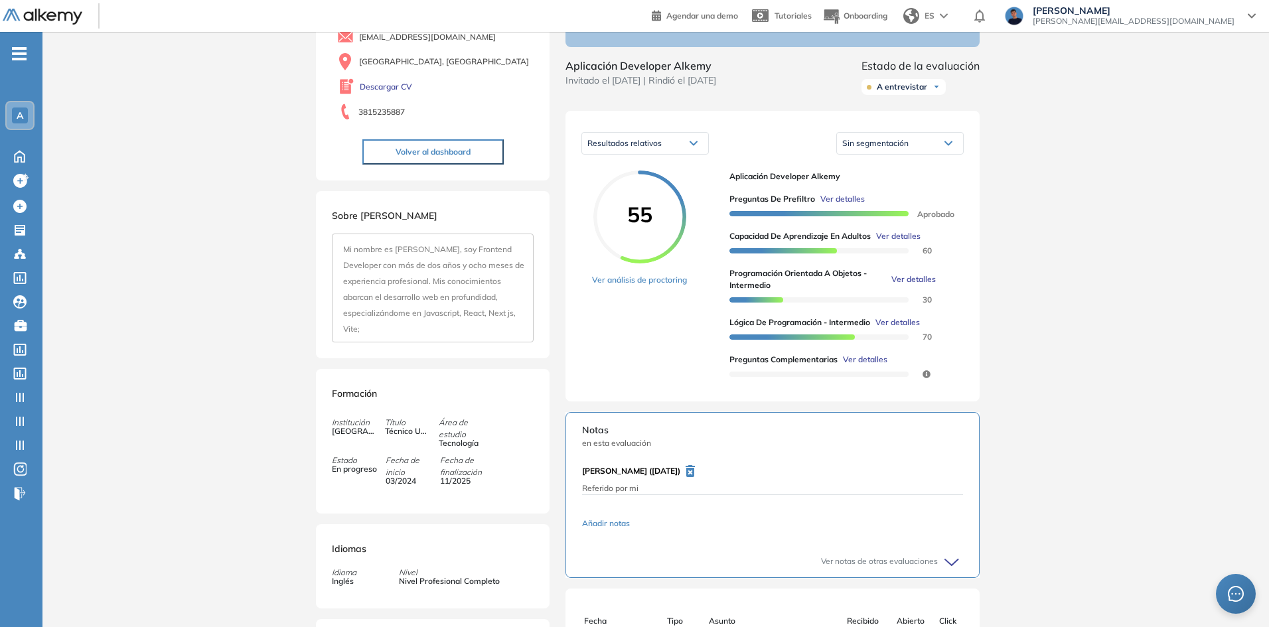
click at [1104, 382] on div "Inicio Alkymetrics Evaluaciones Dashboard Candidato Preguntas complementarias P…" at bounding box center [655, 378] width 1227 height 946
click at [72, 21] on img at bounding box center [43, 17] width 80 height 17
